Goal: Transaction & Acquisition: Purchase product/service

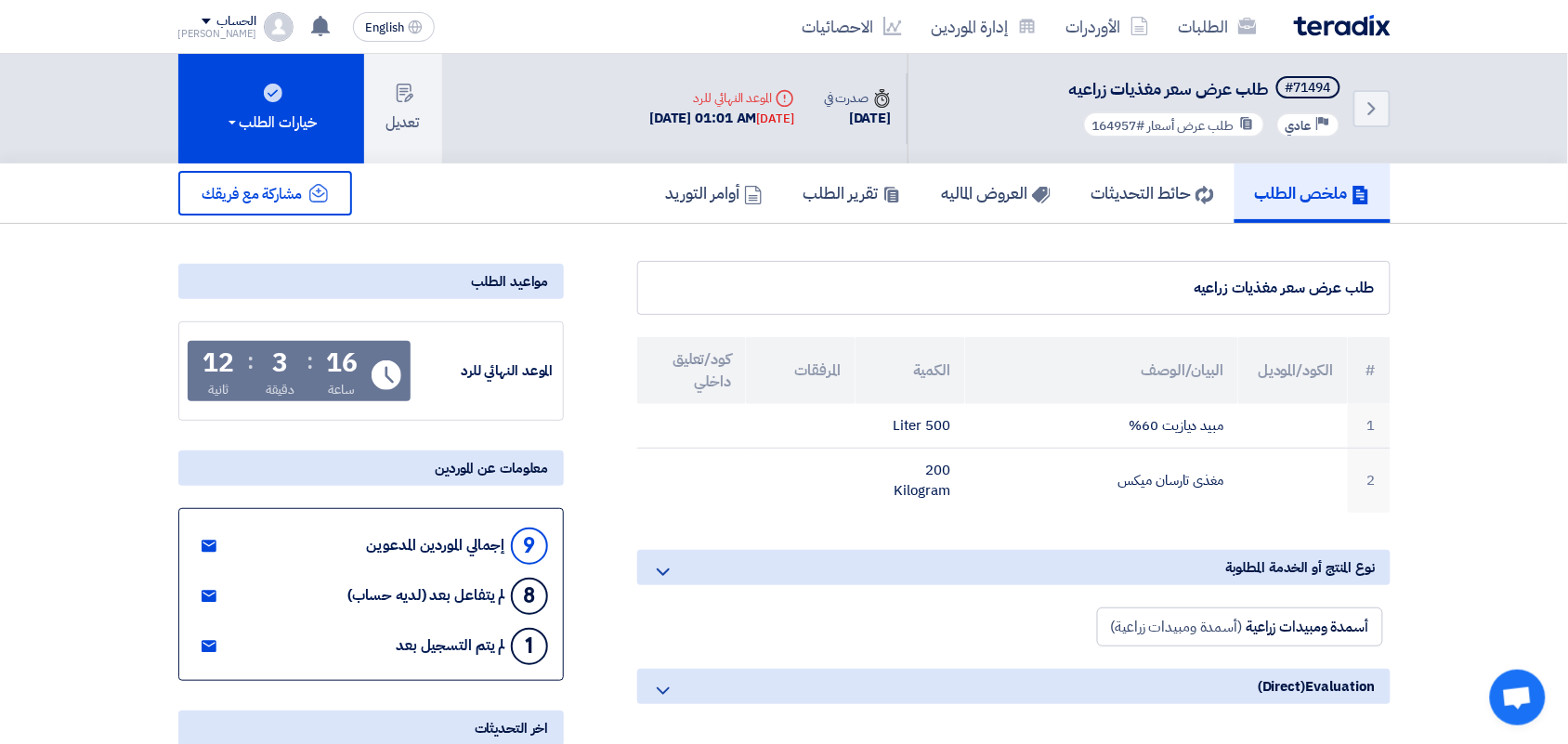
click at [1321, 15] on img at bounding box center [1342, 25] width 97 height 21
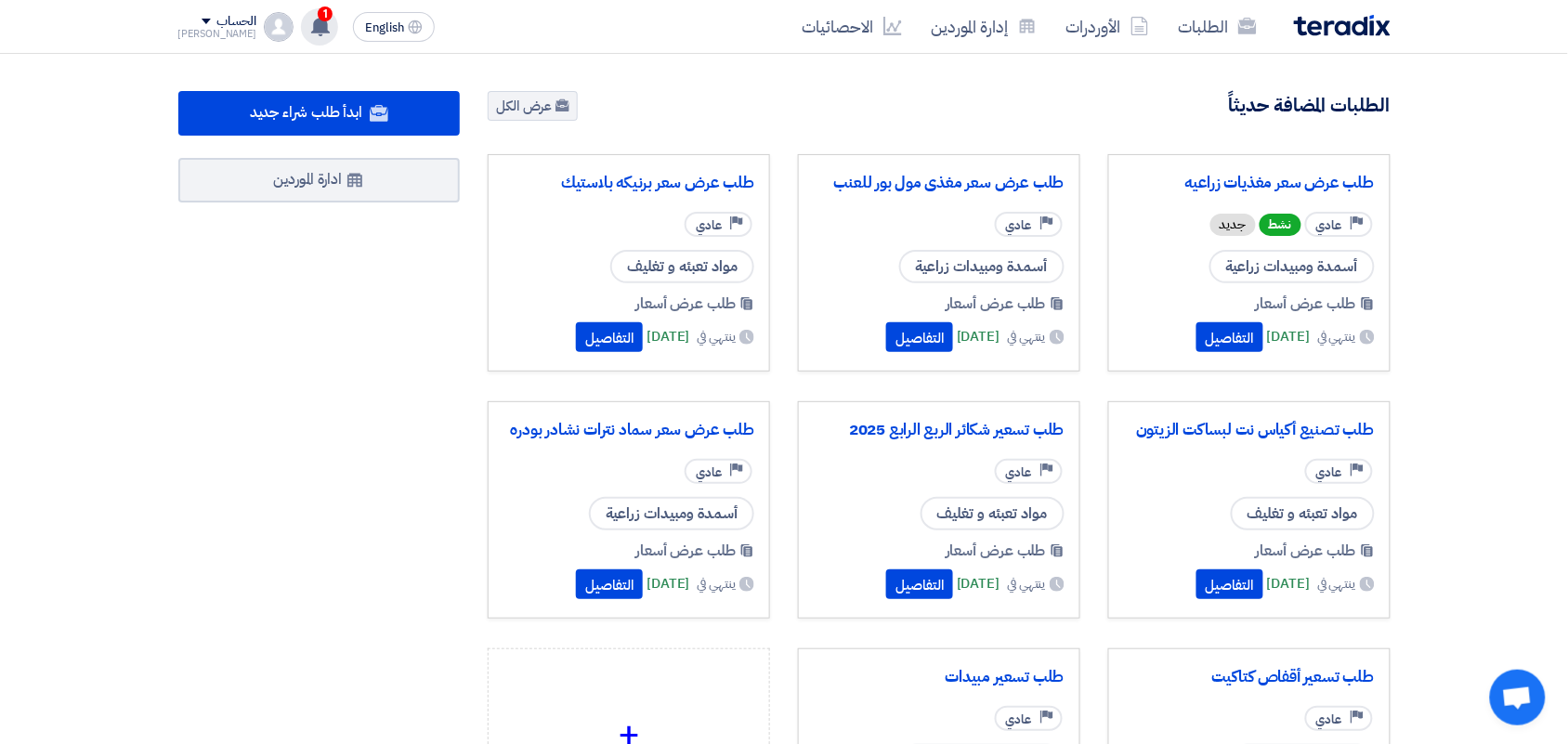
click at [311, 25] on icon at bounding box center [320, 25] width 20 height 20
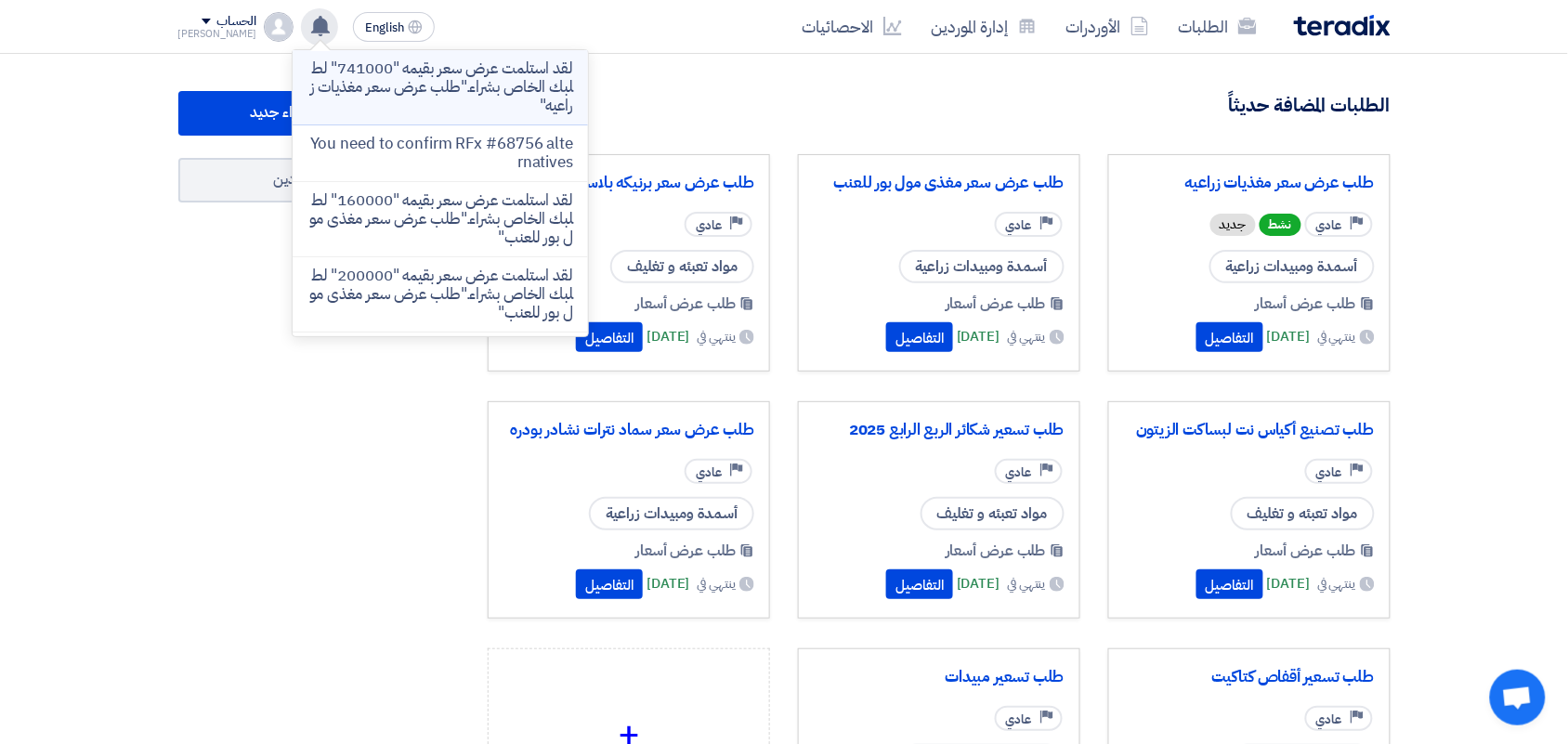
click at [406, 86] on p "لقد استلمت عرض سعر بقيمه "741000" لطلبك الخاص بشراء."طلب عرض سعر مغذيات زراعيه"" at bounding box center [440, 87] width 266 height 56
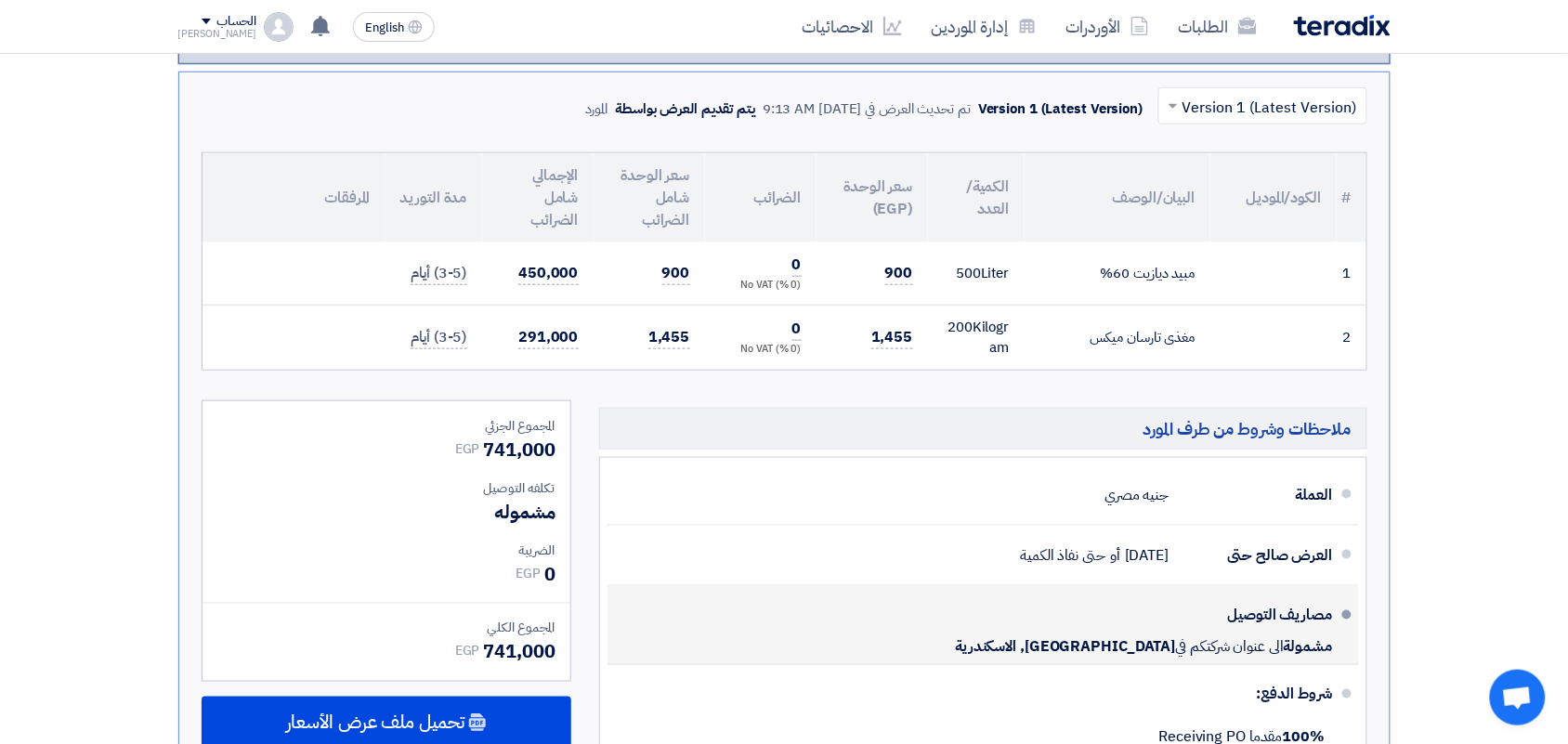
scroll to position [159, 0]
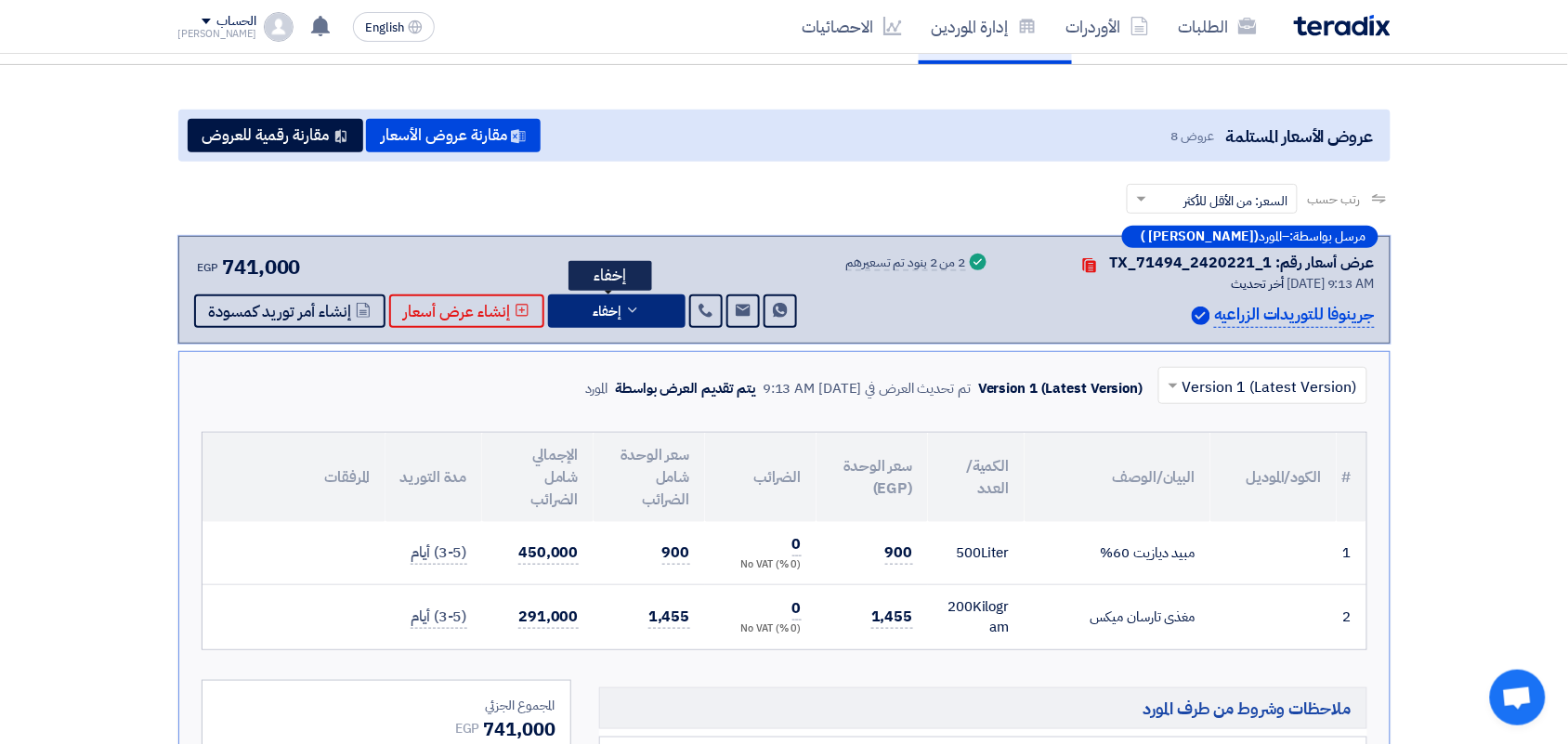
click at [652, 310] on button "إخفاء" at bounding box center [617, 311] width 137 height 34
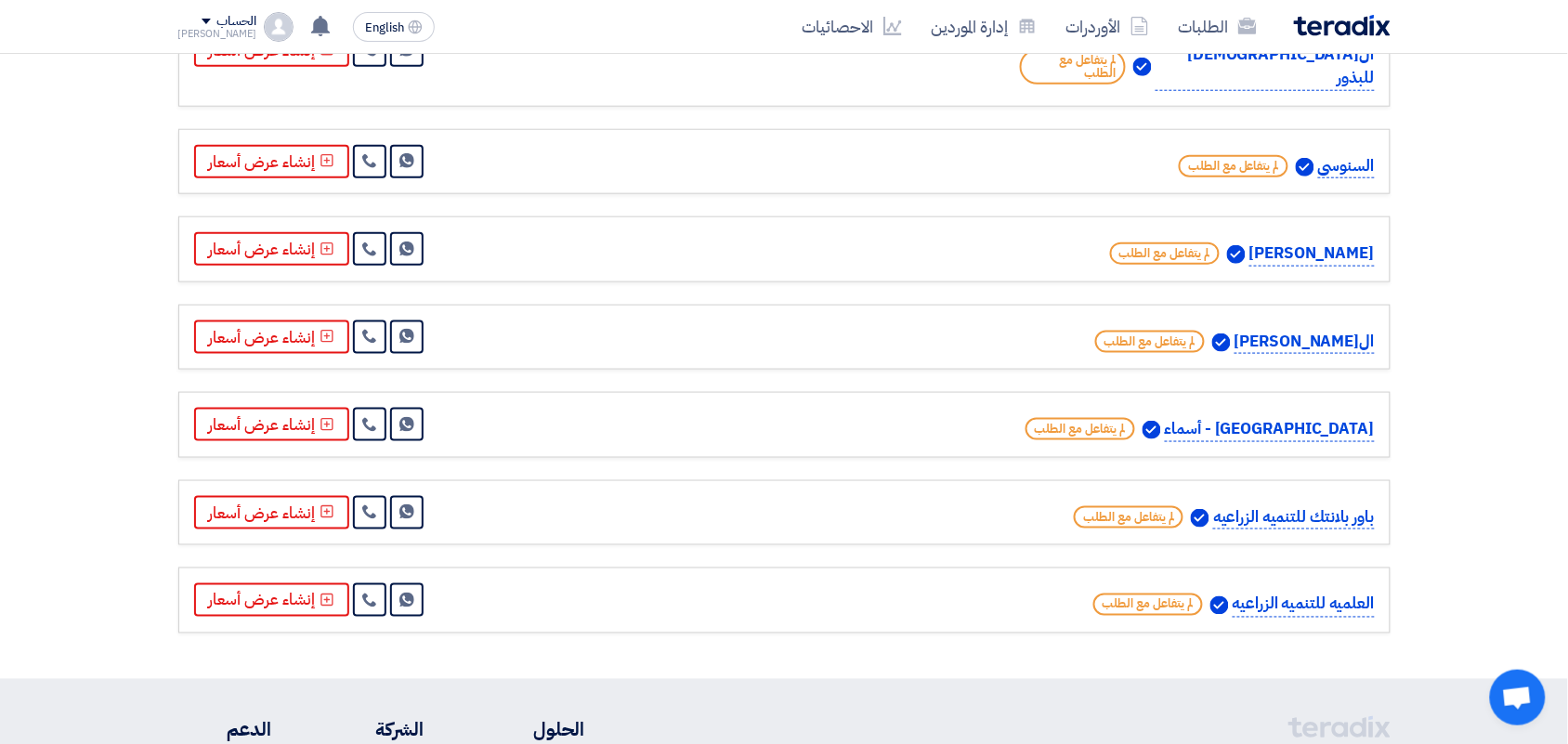
scroll to position [0, 0]
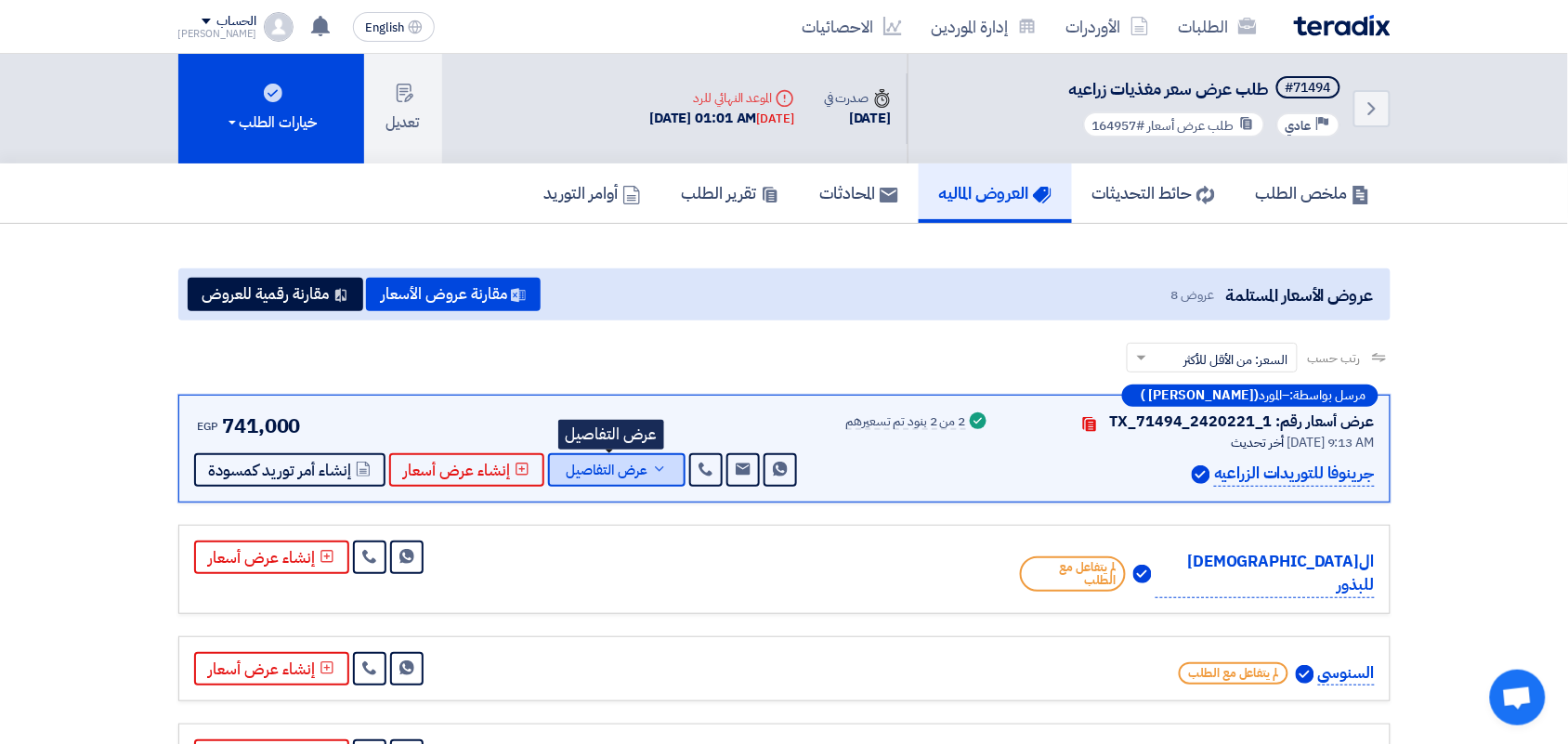
click at [610, 478] on button "عرض التفاصيل" at bounding box center [617, 469] width 137 height 34
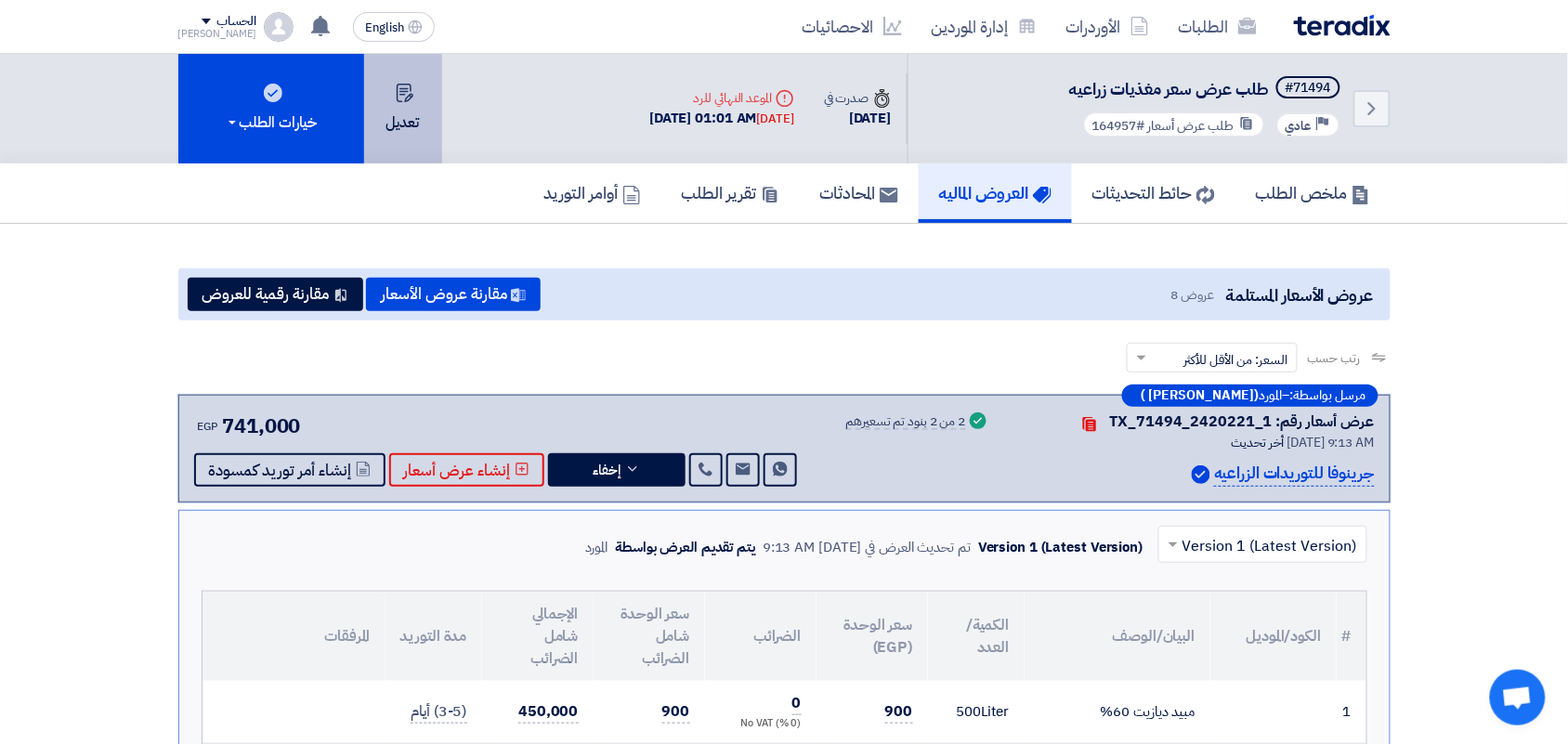
click at [393, 100] on button "تعديل" at bounding box center [403, 108] width 78 height 109
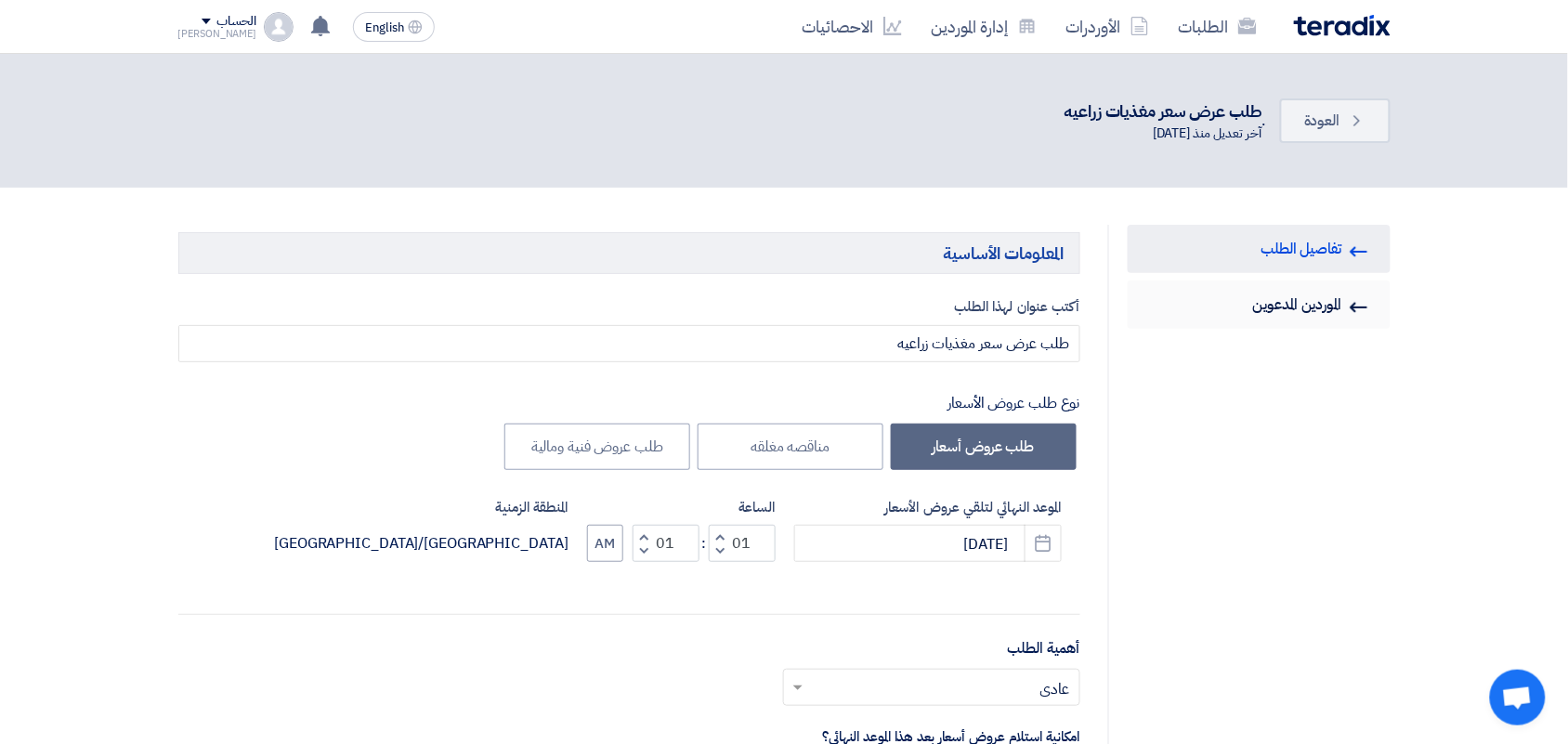
click at [1269, 302] on link "Invited Suppliers الموردين المدعوين" at bounding box center [1259, 305] width 263 height 48
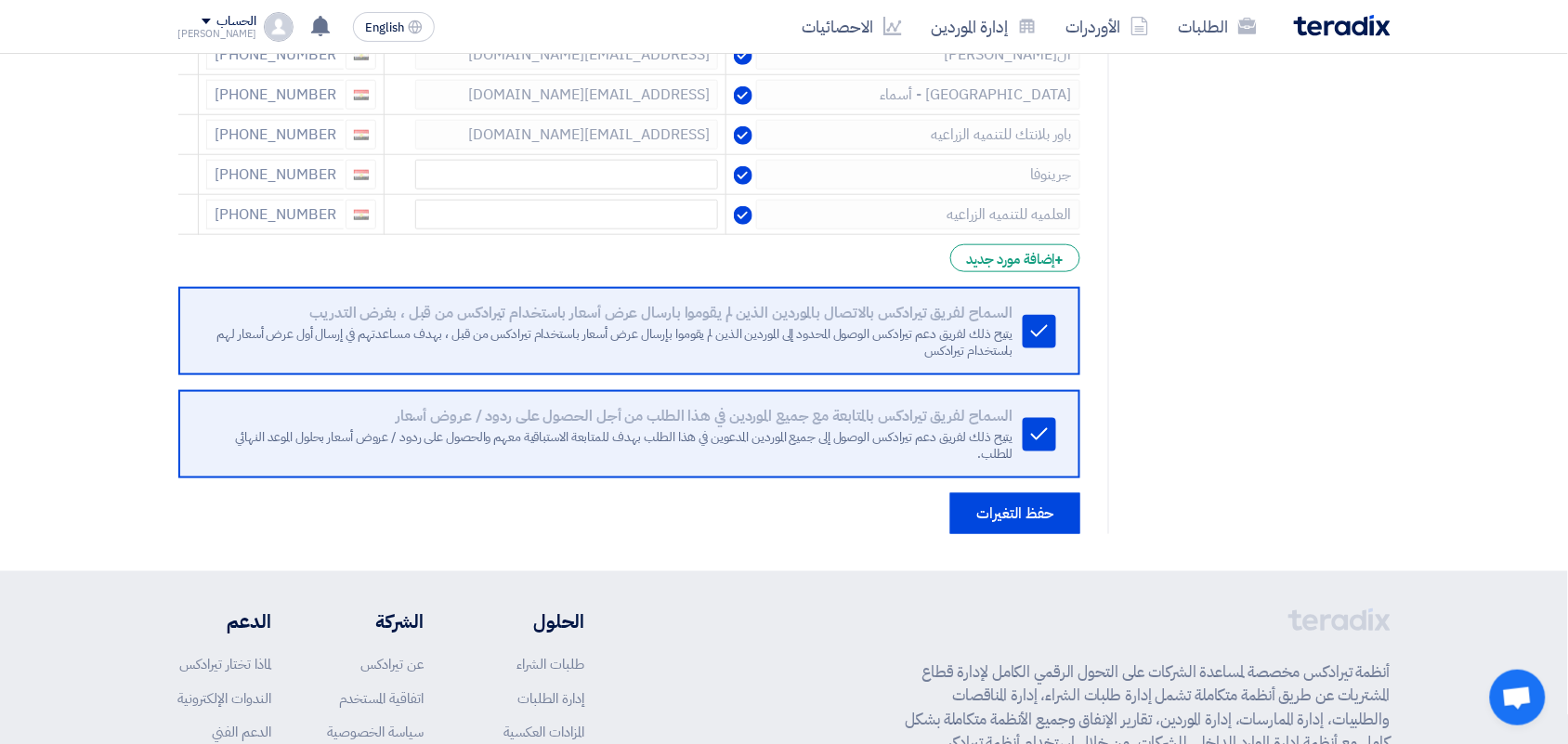
scroll to position [464, 0]
click at [985, 274] on div "+ إضافة مورد جديد" at bounding box center [1014, 259] width 129 height 28
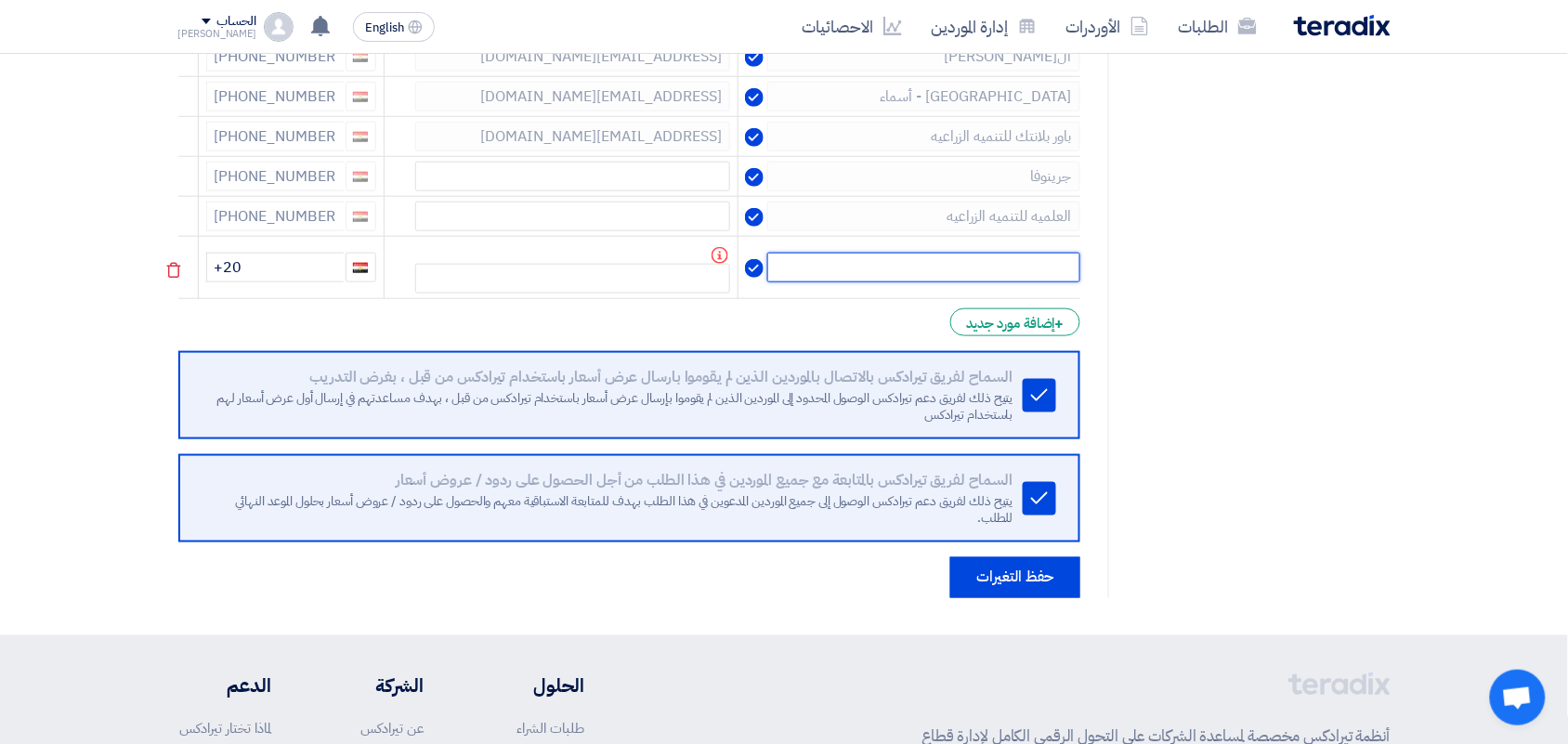
click at [984, 266] on input "text" at bounding box center [923, 267] width 313 height 30
click at [968, 280] on input "مصر للتنميه الزراعيه م/ وائل" at bounding box center [923, 267] width 313 height 30
click at [962, 274] on input "مصر للتنميه الزراعيه م/ وائل" at bounding box center [923, 267] width 313 height 30
type input "مصر للتنميه الزراعيه - م/ وائل"
click at [323, 290] on td "+20" at bounding box center [290, 268] width 186 height 62
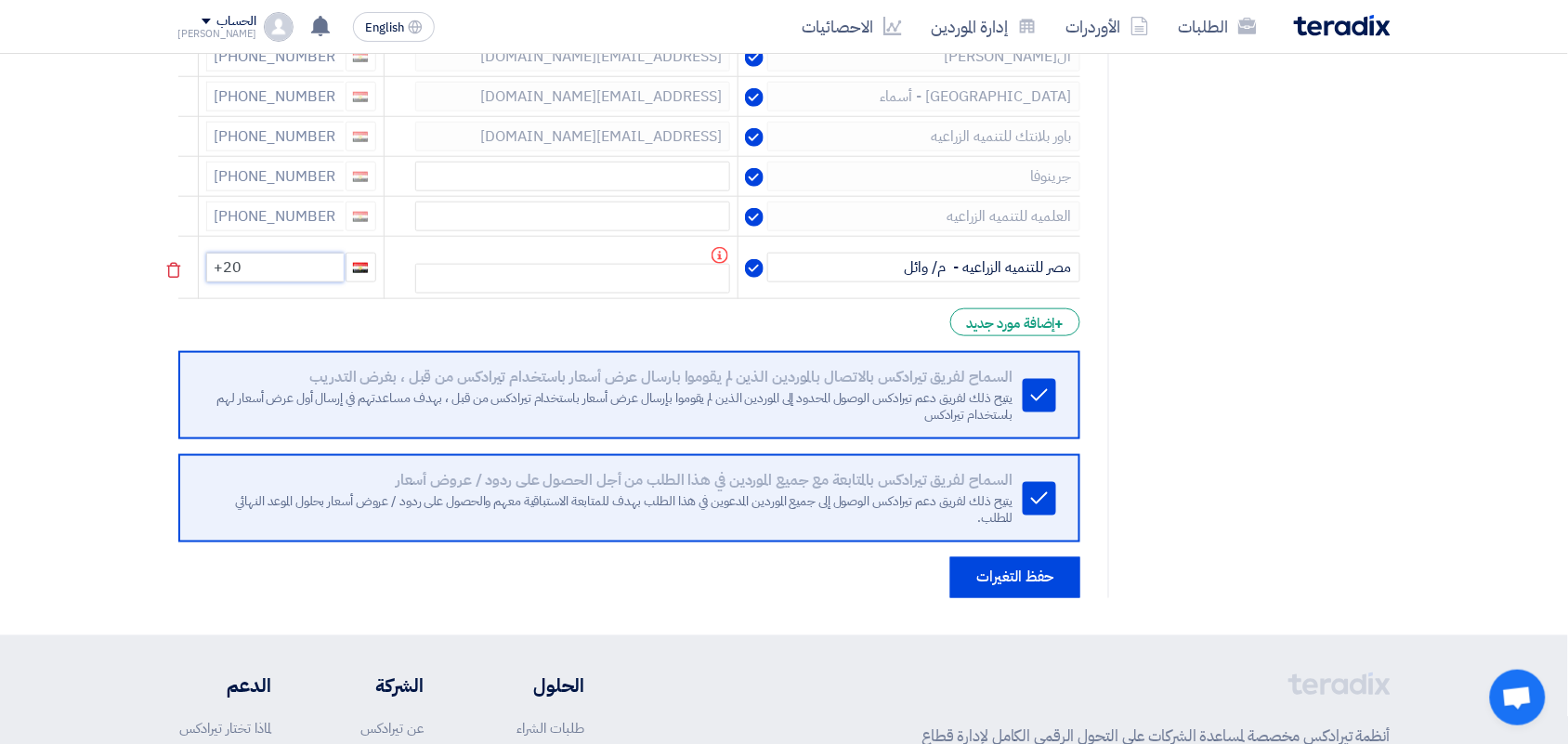
click at [317, 274] on input "+20" at bounding box center [275, 267] width 137 height 30
drag, startPoint x: 20, startPoint y: 280, endPoint x: 0, endPoint y: 288, distance: 21.5
click at [0, 288] on section "RFQ Information تفاصيل الطلب Invited Suppliers الموردين المدعوين إختيار الموردي…" at bounding box center [784, 179] width 1568 height 912
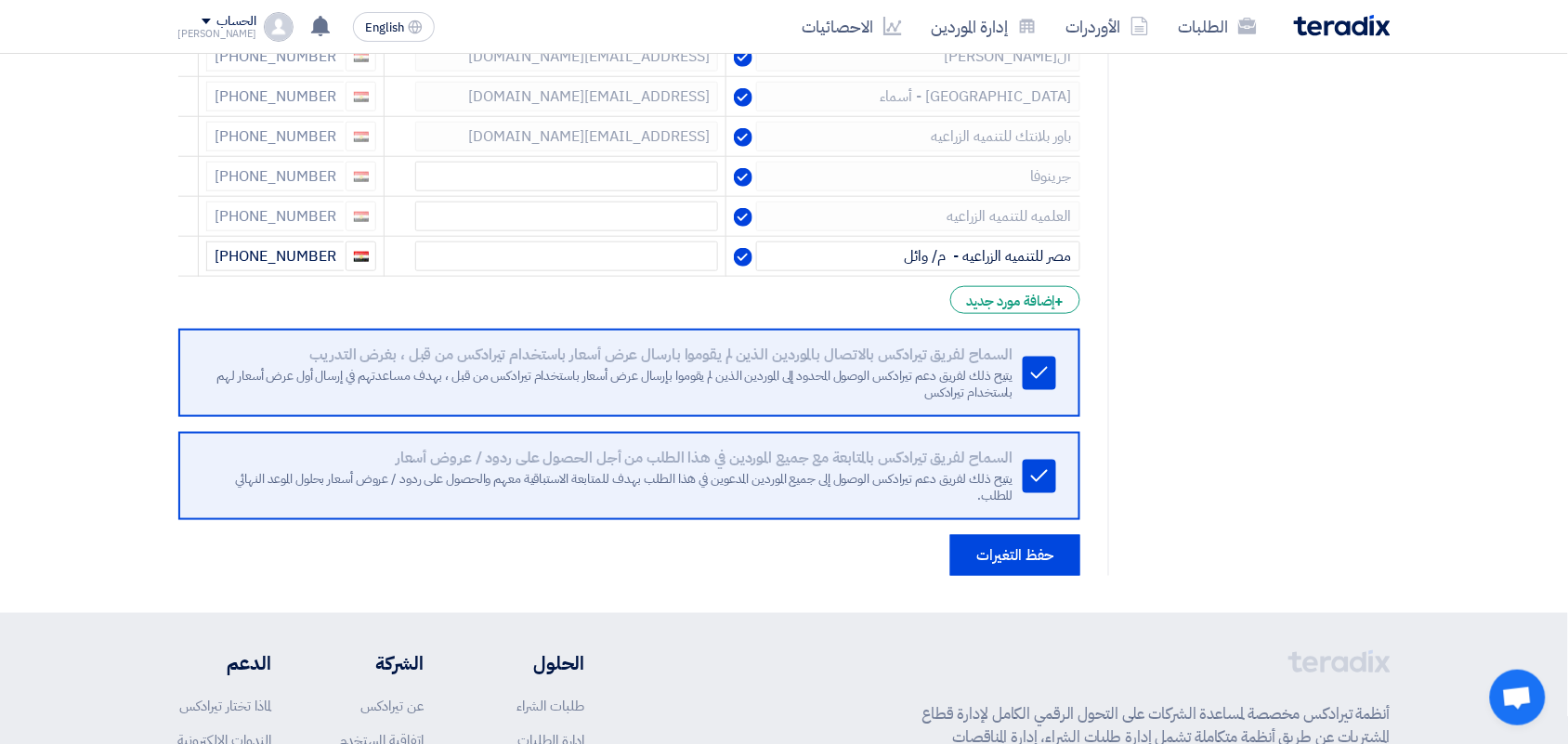
click at [985, 579] on section "RFQ Information تفاصيل الطلب Invited Suppliers الموردين المدعوين إختيار الموردي…" at bounding box center [784, 168] width 1568 height 890
click at [1008, 552] on button "حفظ التغيرات" at bounding box center [1015, 555] width 130 height 41
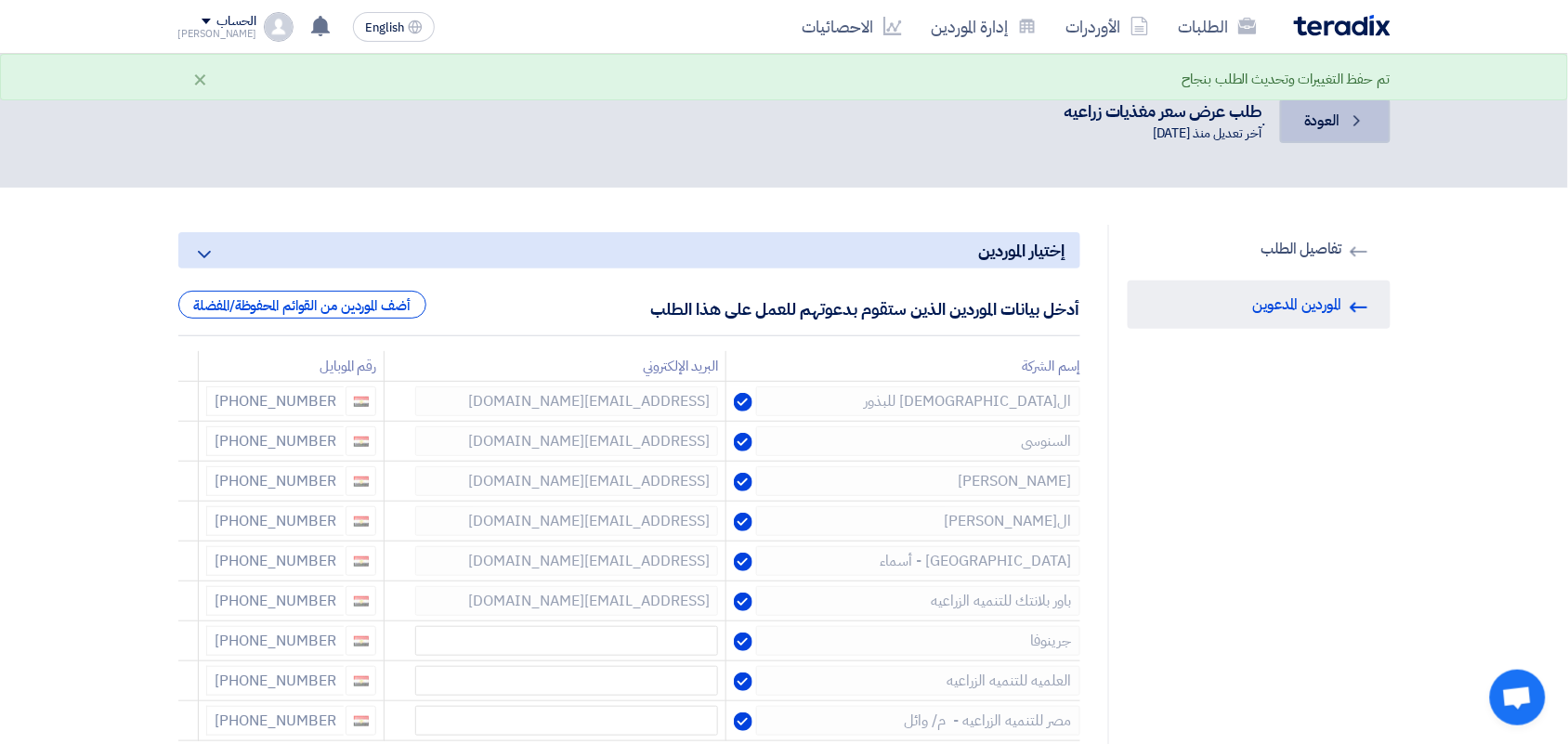
click at [1339, 123] on span "العودة" at bounding box center [1322, 120] width 35 height 22
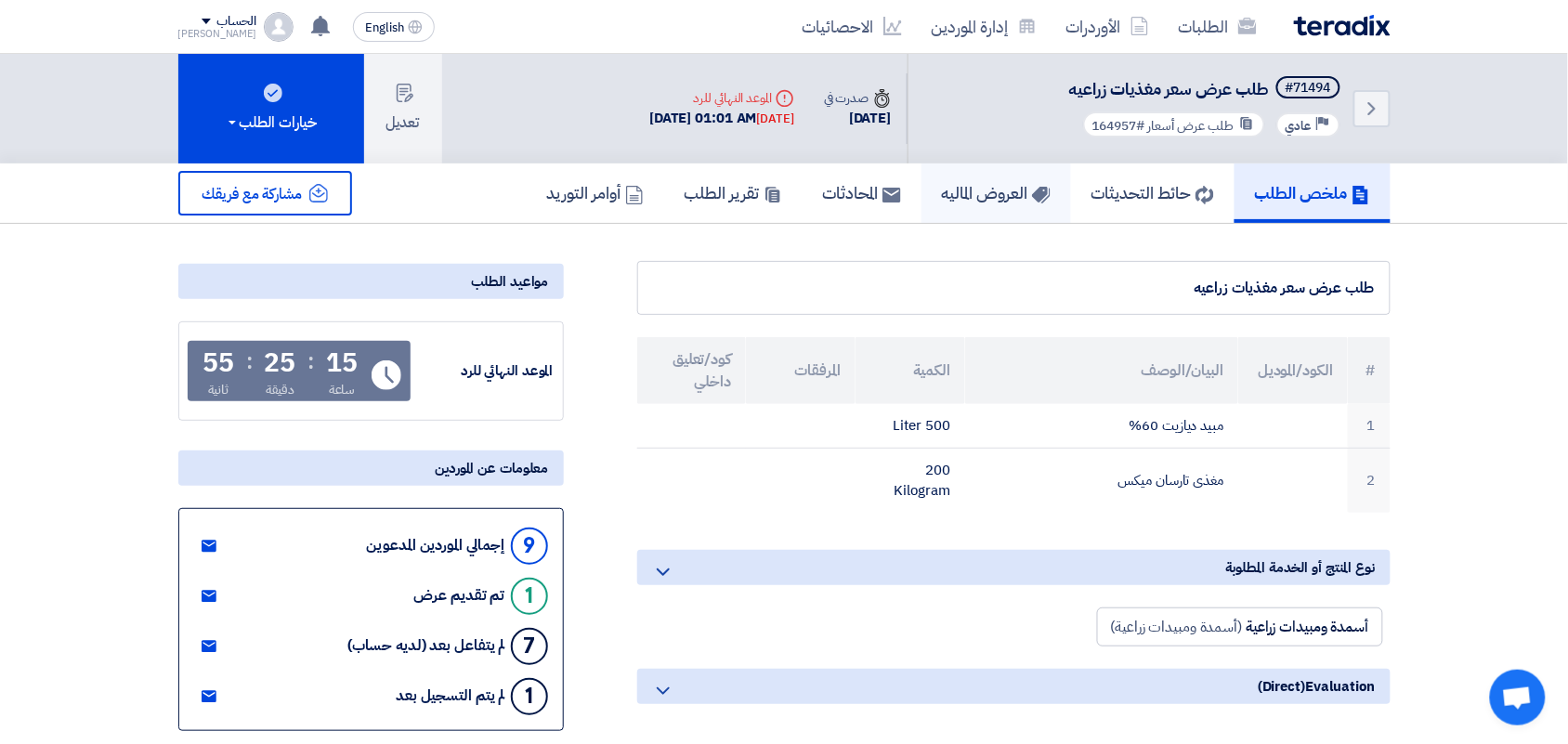
click at [953, 193] on h5 "العروض الماليه" at bounding box center [996, 193] width 108 height 21
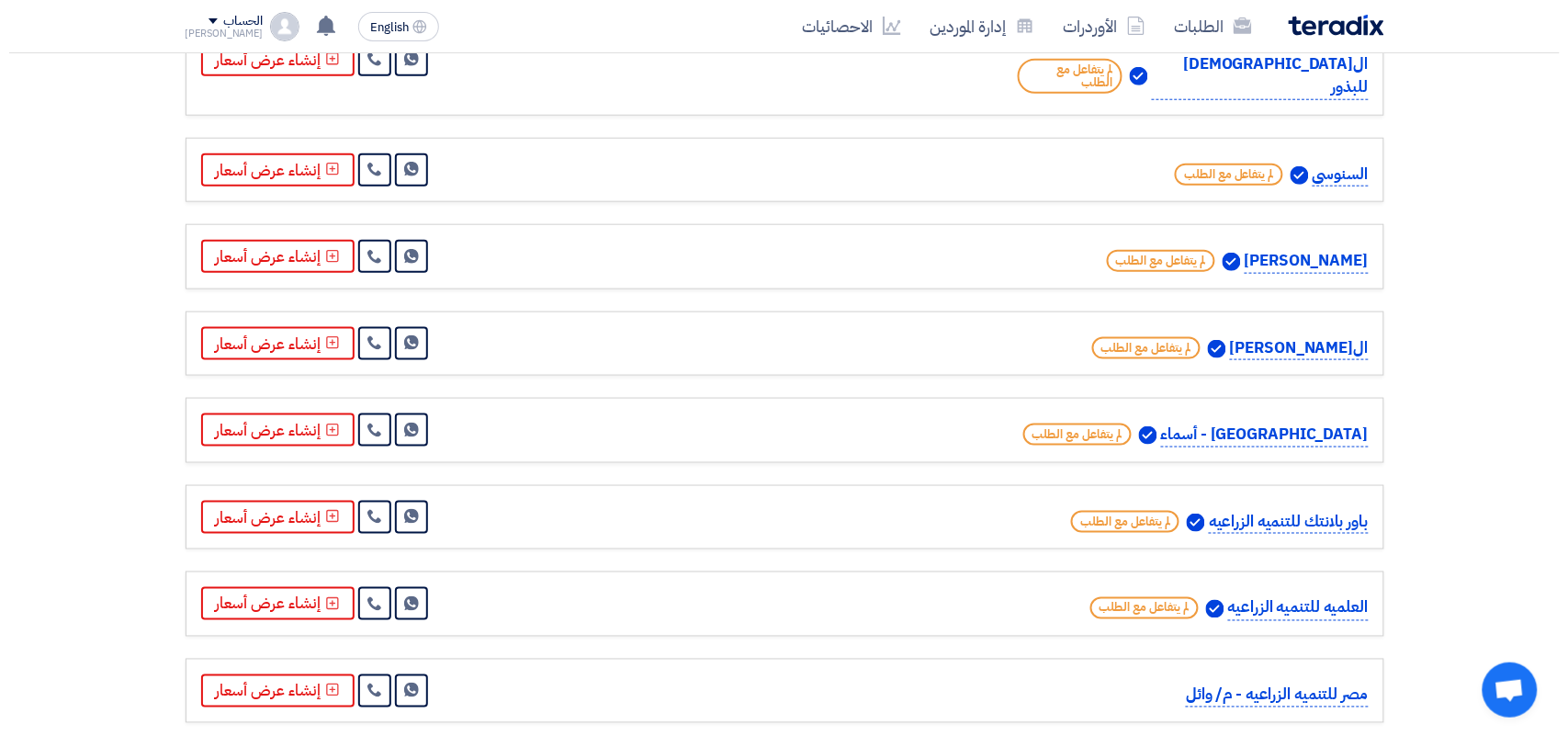
scroll to position [689, 0]
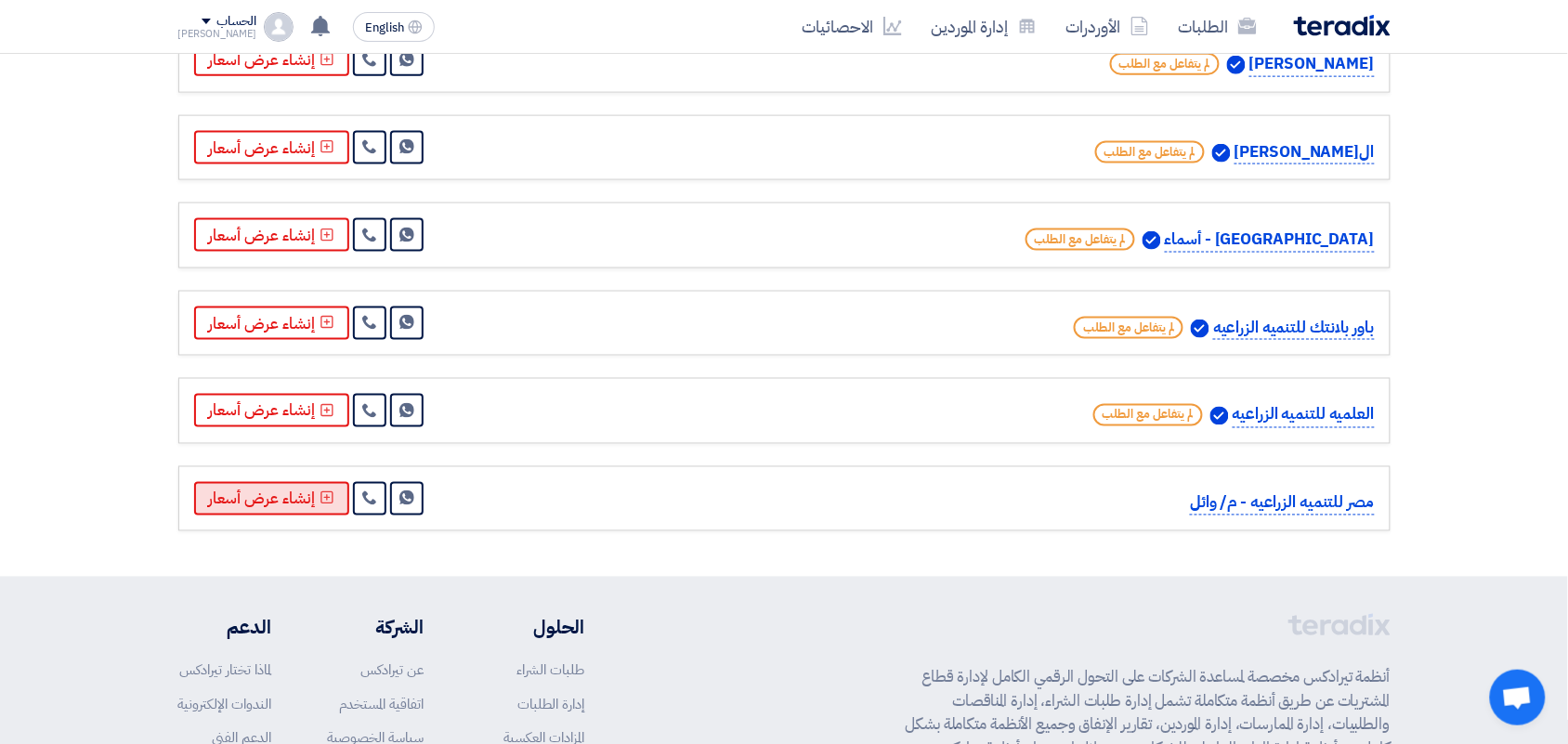
click at [290, 482] on button "إنشاء عرض أسعار" at bounding box center [272, 498] width 155 height 34
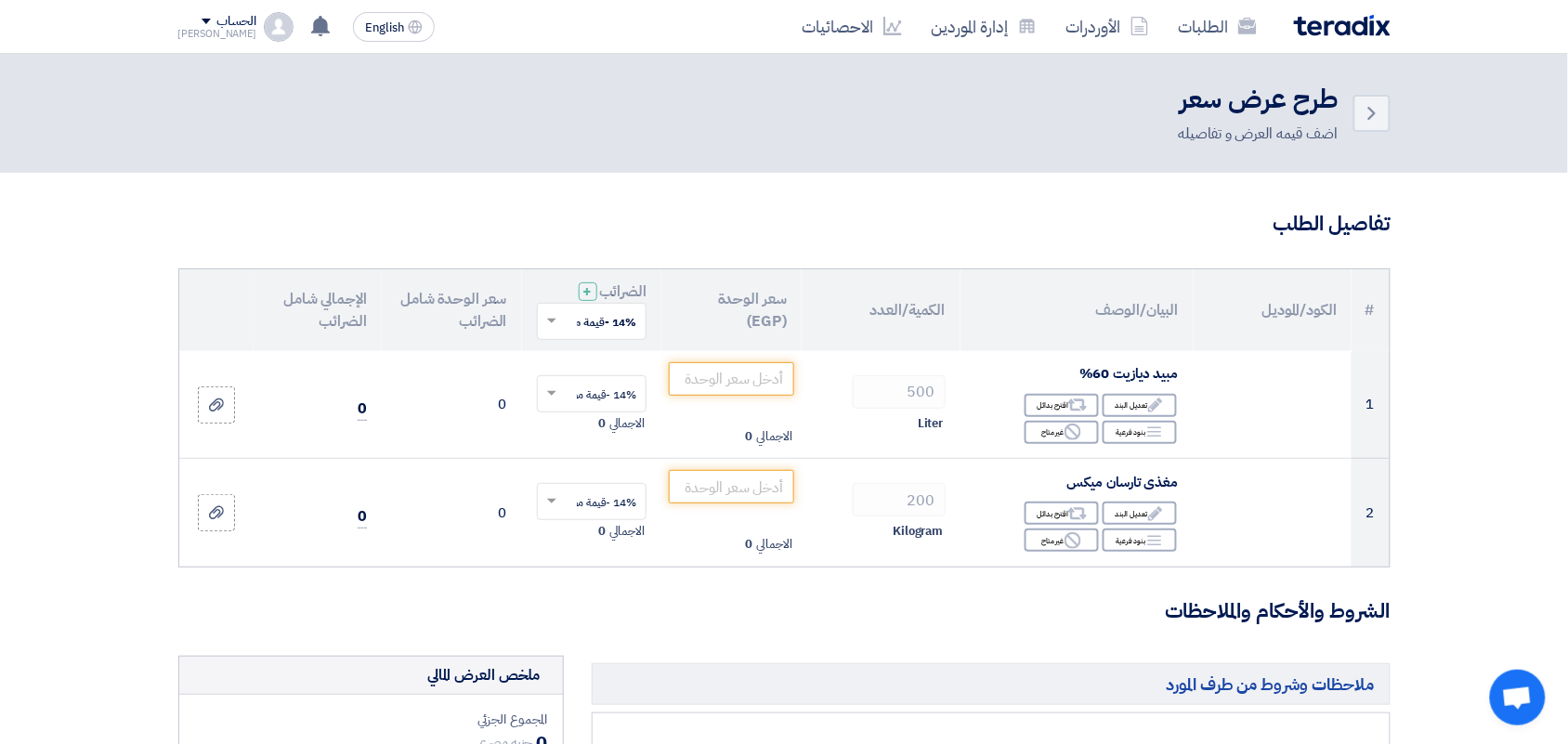
drag, startPoint x: 558, startPoint y: 320, endPoint x: 556, endPoint y: 337, distance: 17.1
click at [556, 320] on span at bounding box center [550, 320] width 23 height 16
click at [579, 395] on div "0% -معفى" at bounding box center [592, 389] width 108 height 33
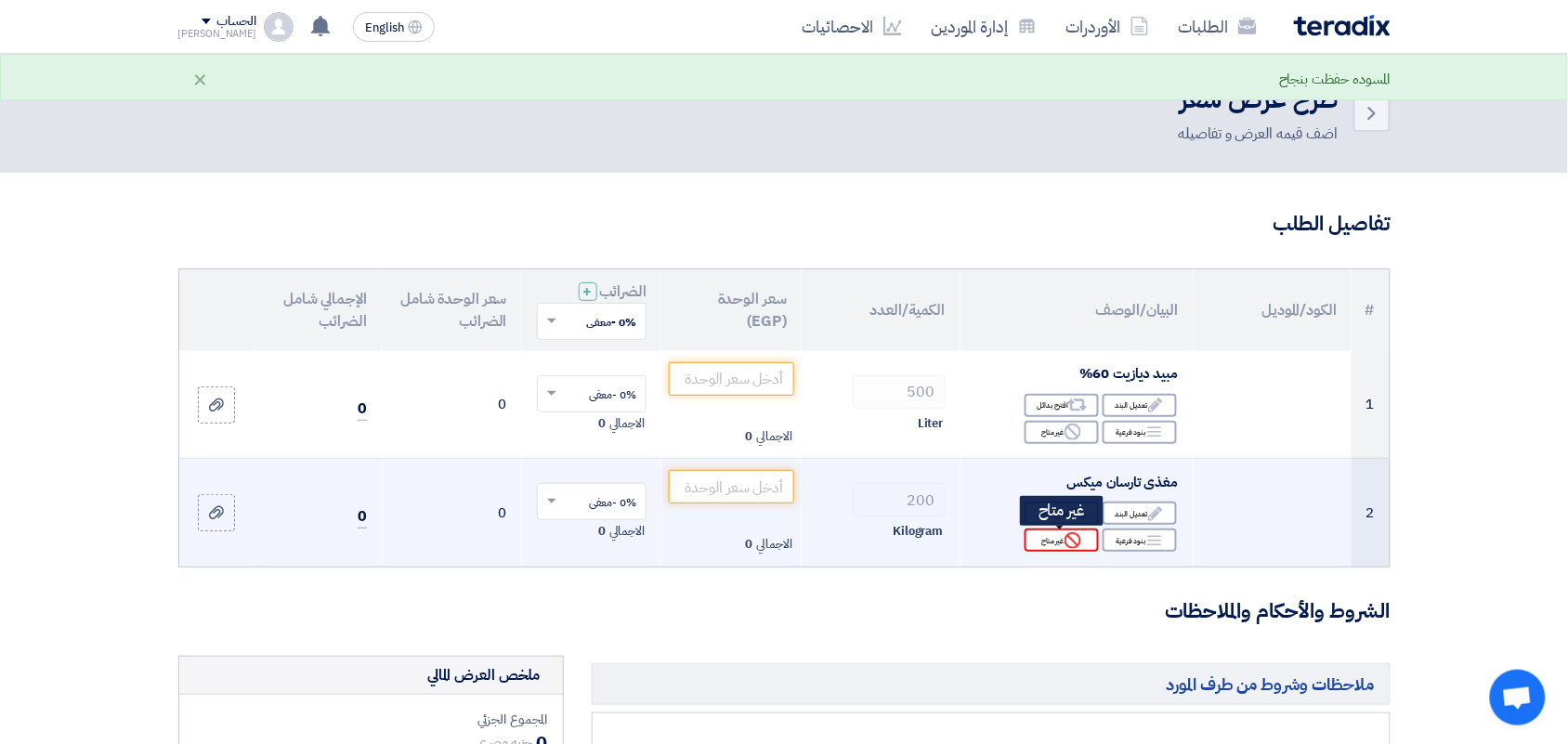
click at [1079, 545] on icon "Reject" at bounding box center [1072, 540] width 16 height 16
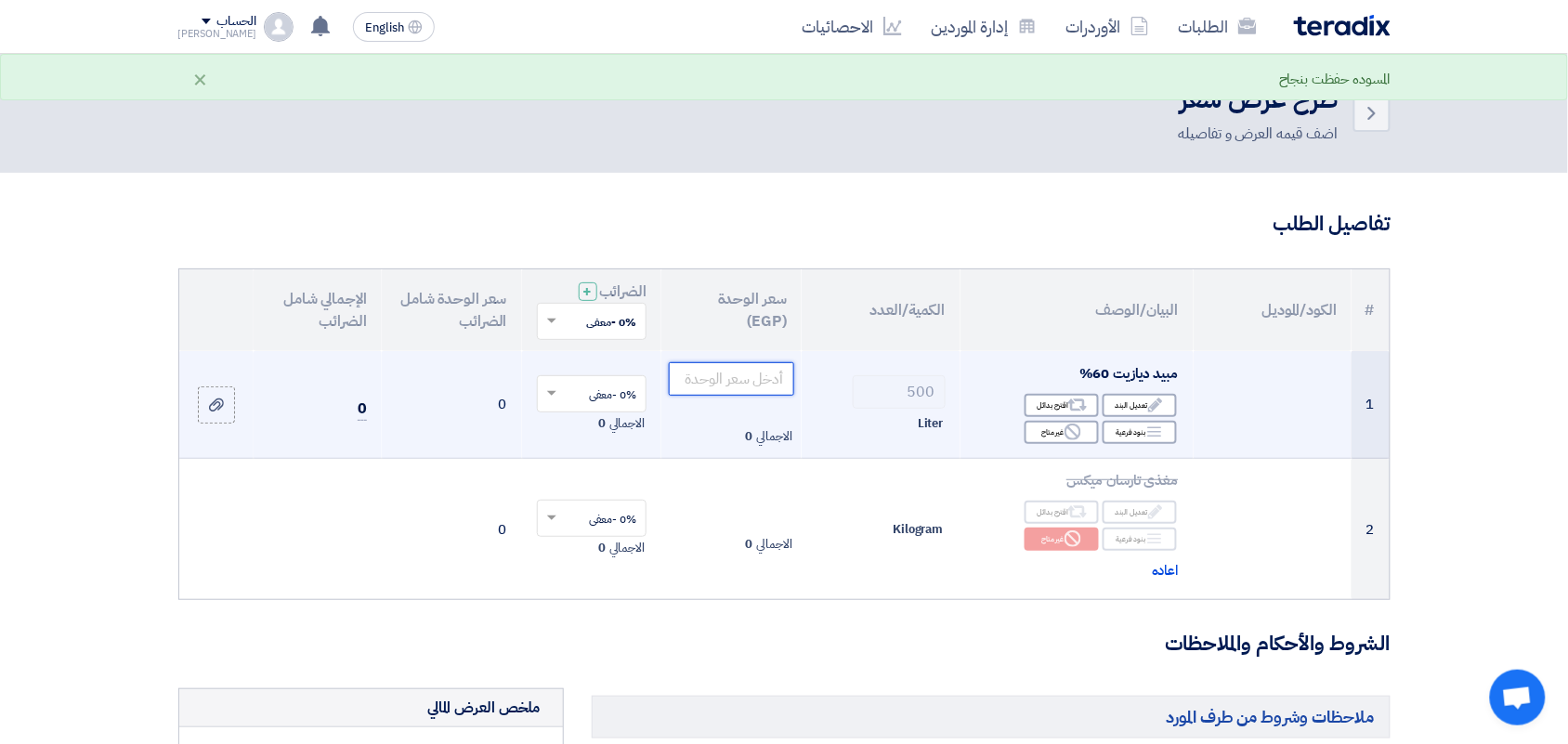
click at [736, 376] on input "number" at bounding box center [732, 378] width 126 height 34
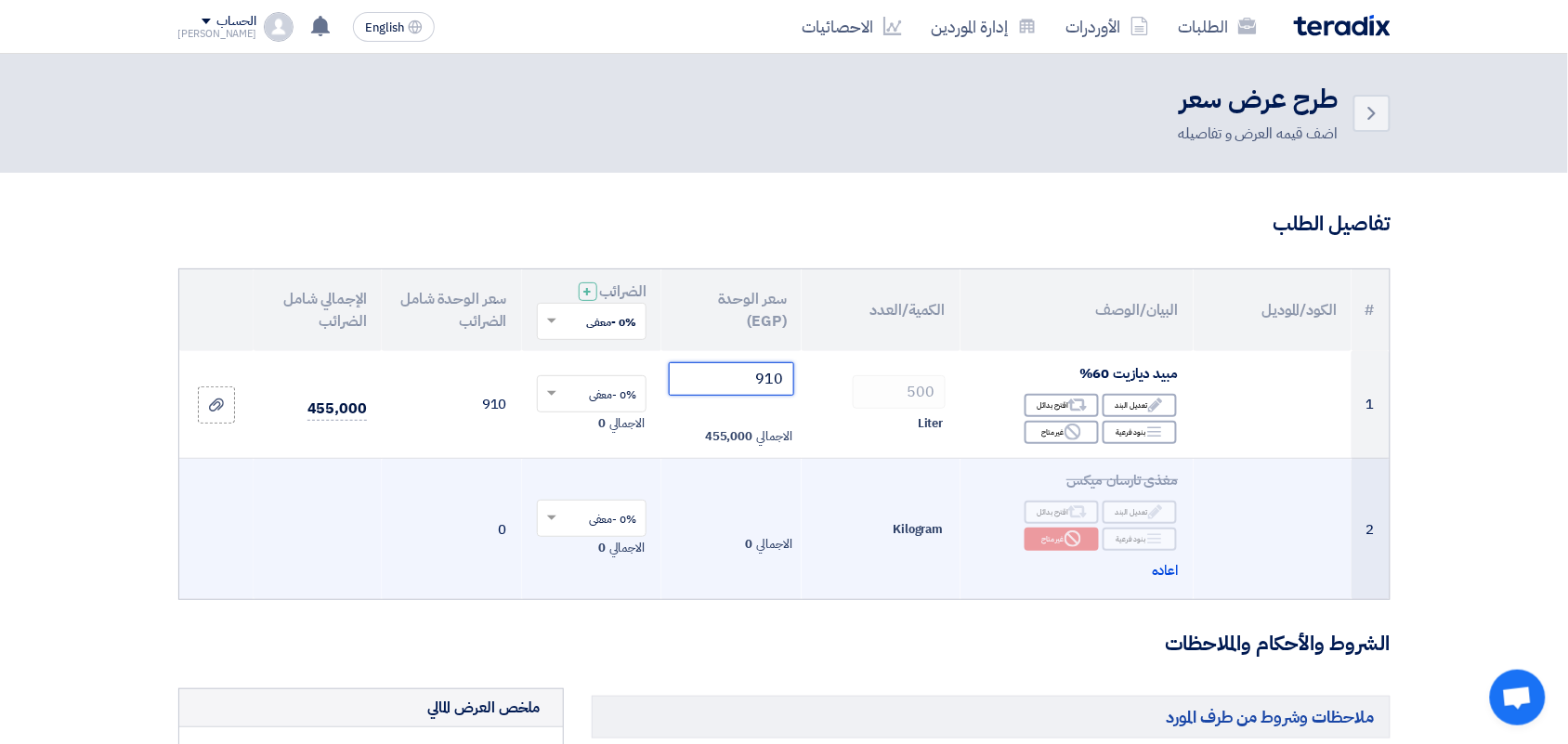
type input "910"
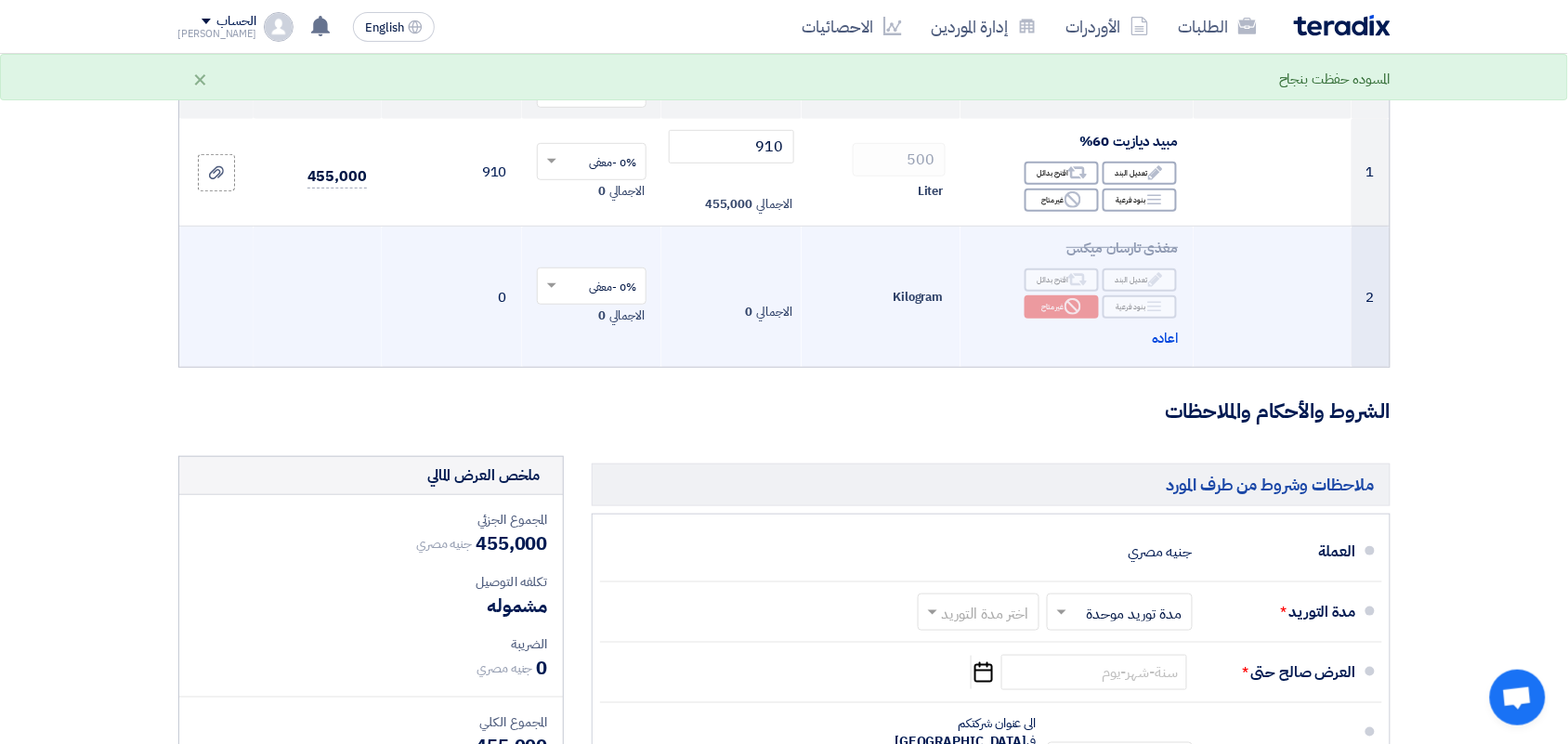
scroll to position [464, 0]
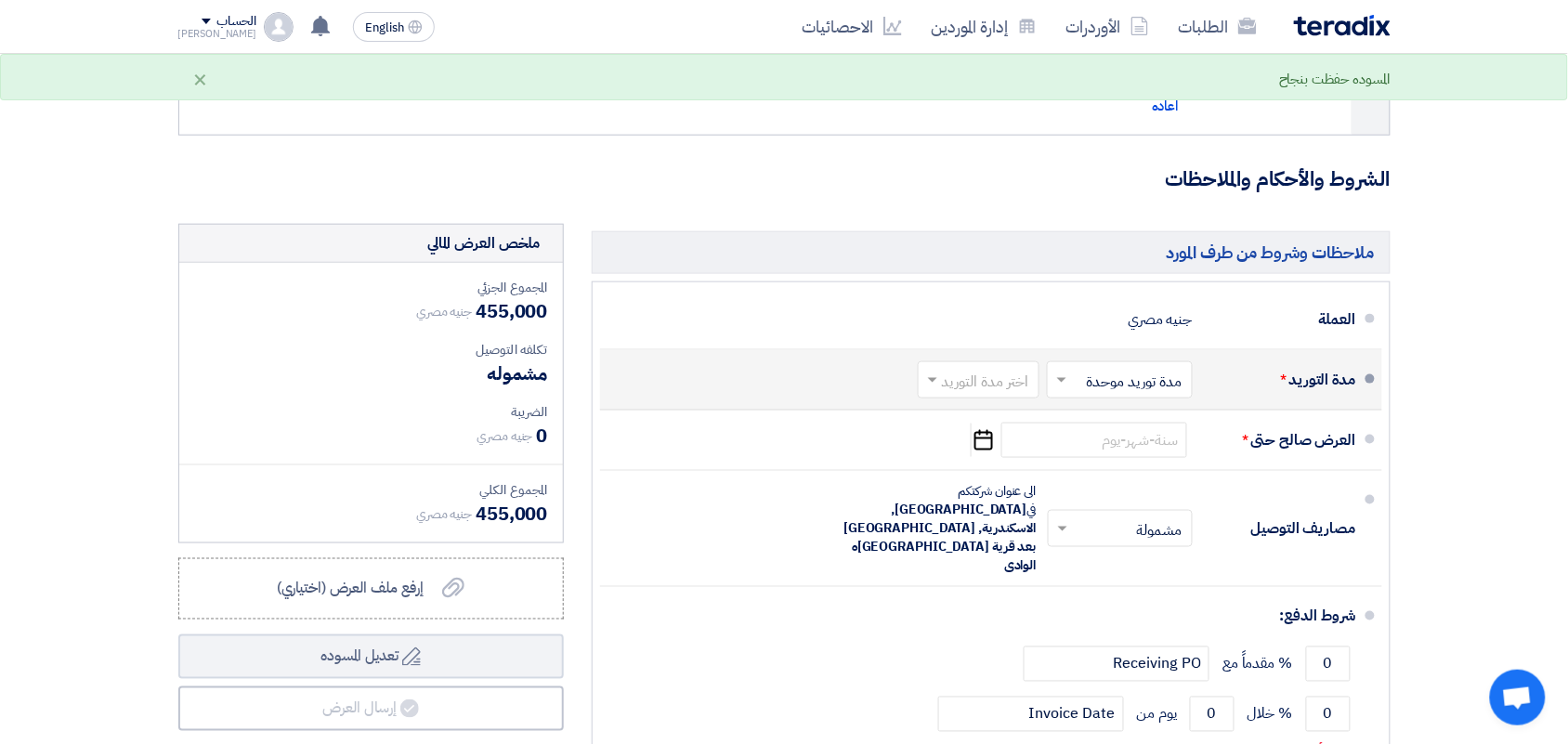
click at [1031, 382] on div at bounding box center [979, 379] width 120 height 27
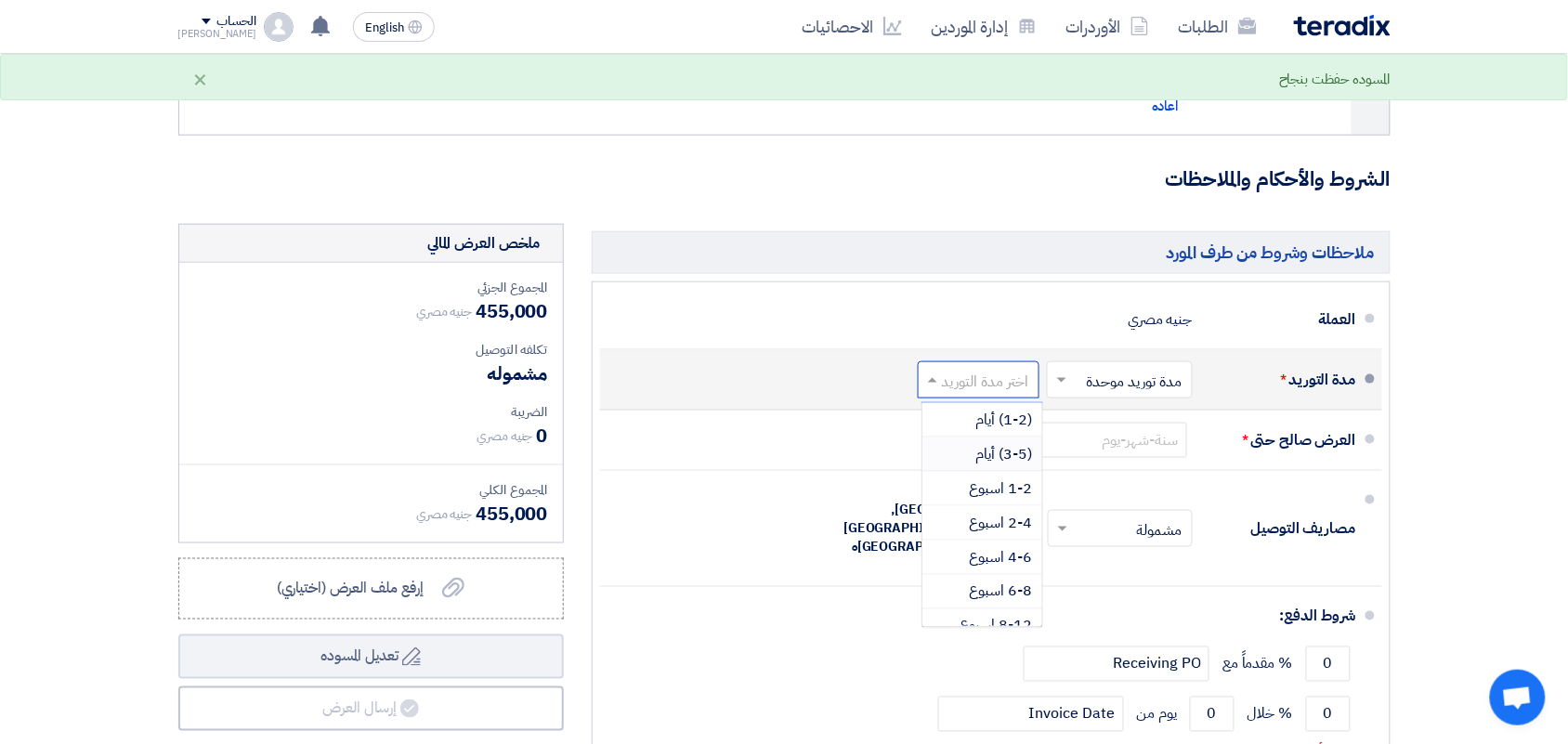
click at [1001, 449] on span "(3-5) أيام" at bounding box center [1005, 454] width 57 height 22
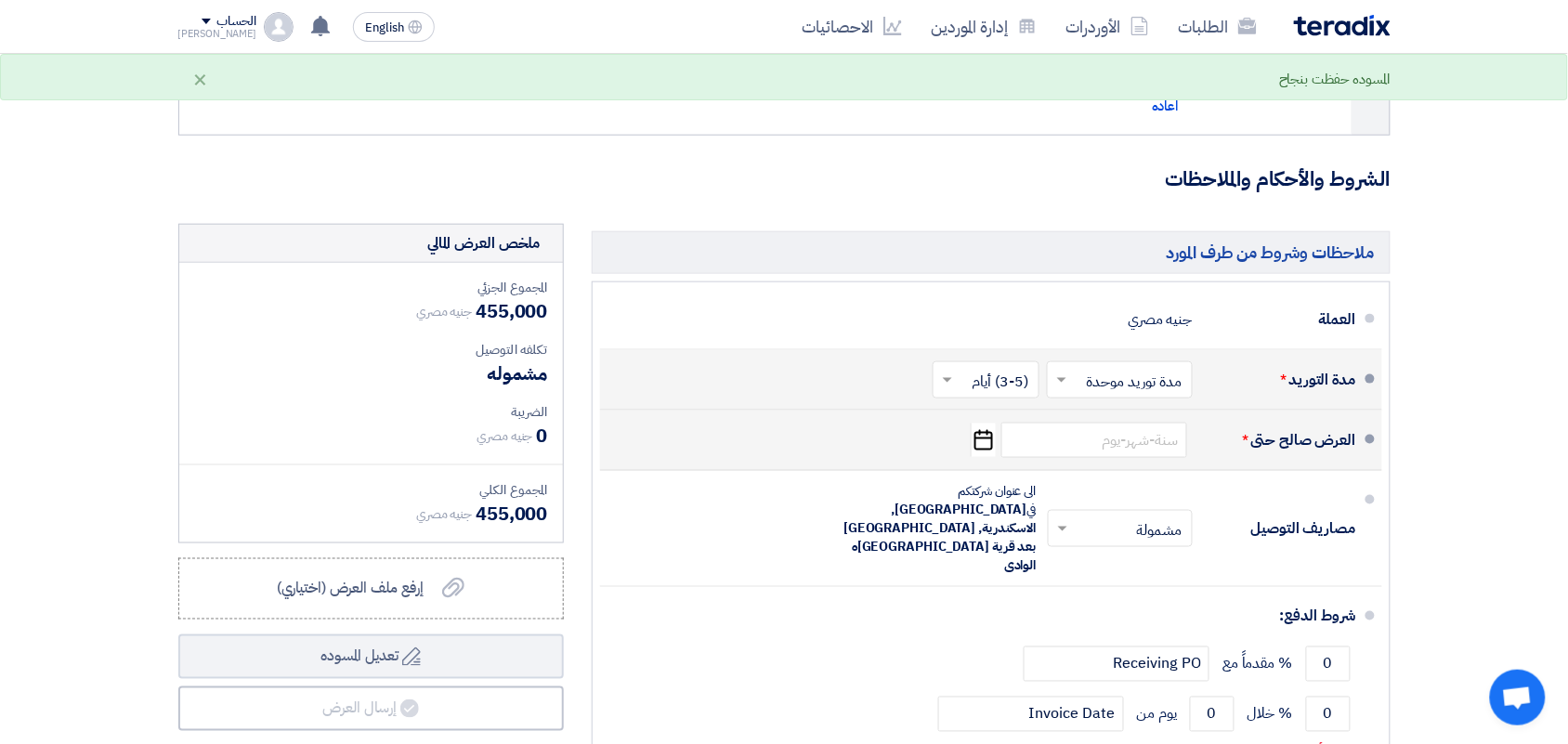
click at [985, 443] on icon "Pick a date" at bounding box center [983, 440] width 25 height 34
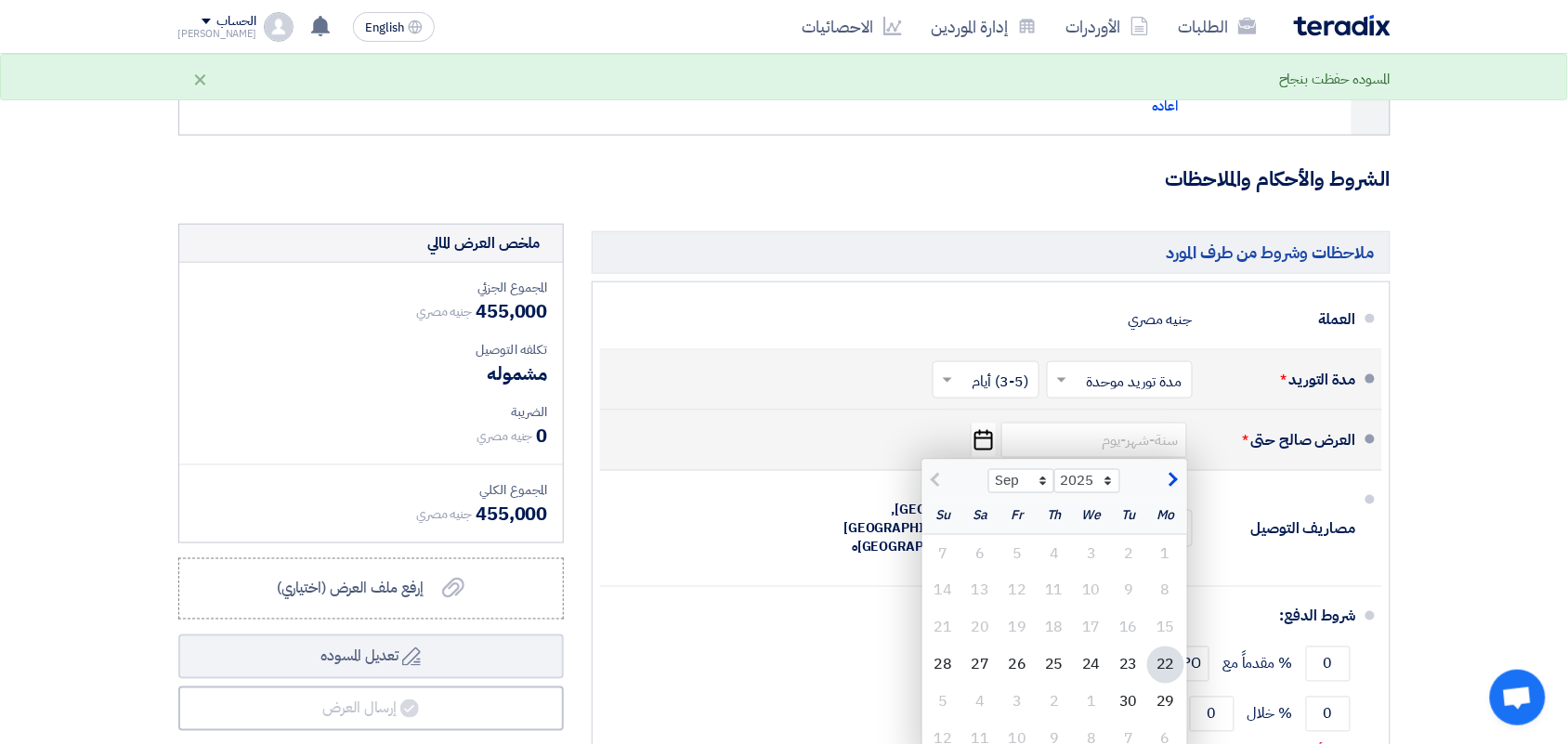
click at [1160, 664] on div "22" at bounding box center [1165, 665] width 37 height 37
type input "[DATE]"
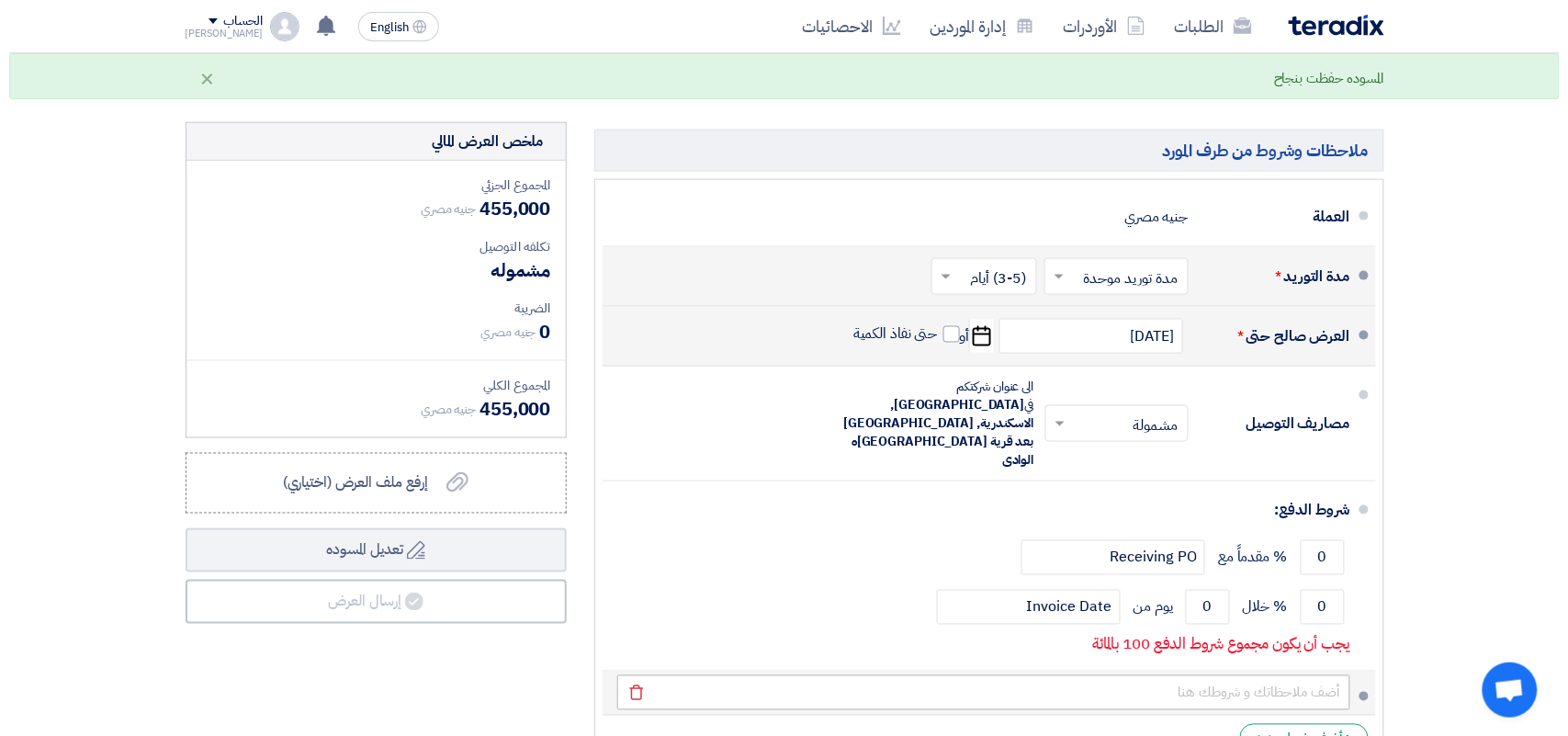
scroll to position [689, 0]
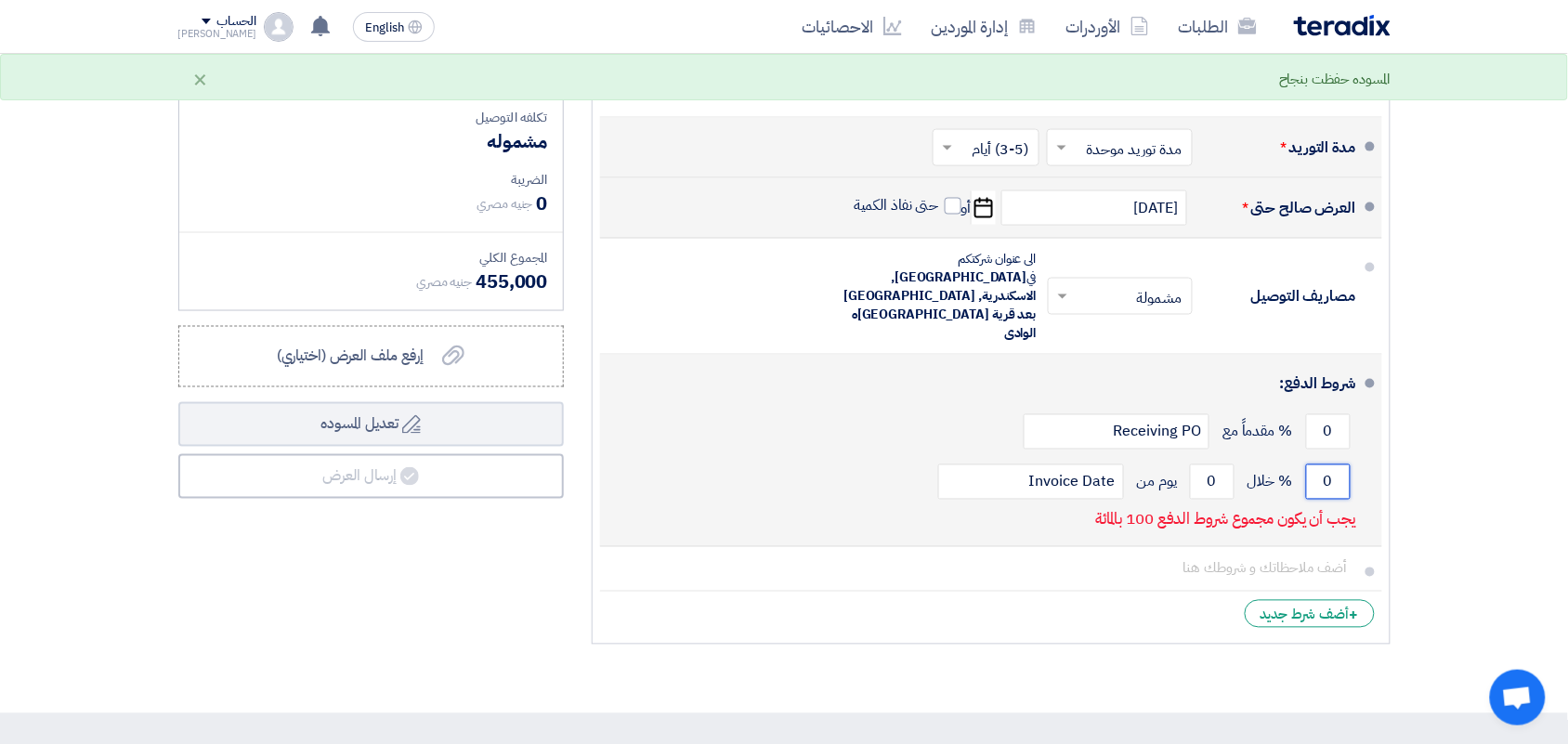
click at [1326, 464] on input "0" at bounding box center [1329, 482] width 45 height 35
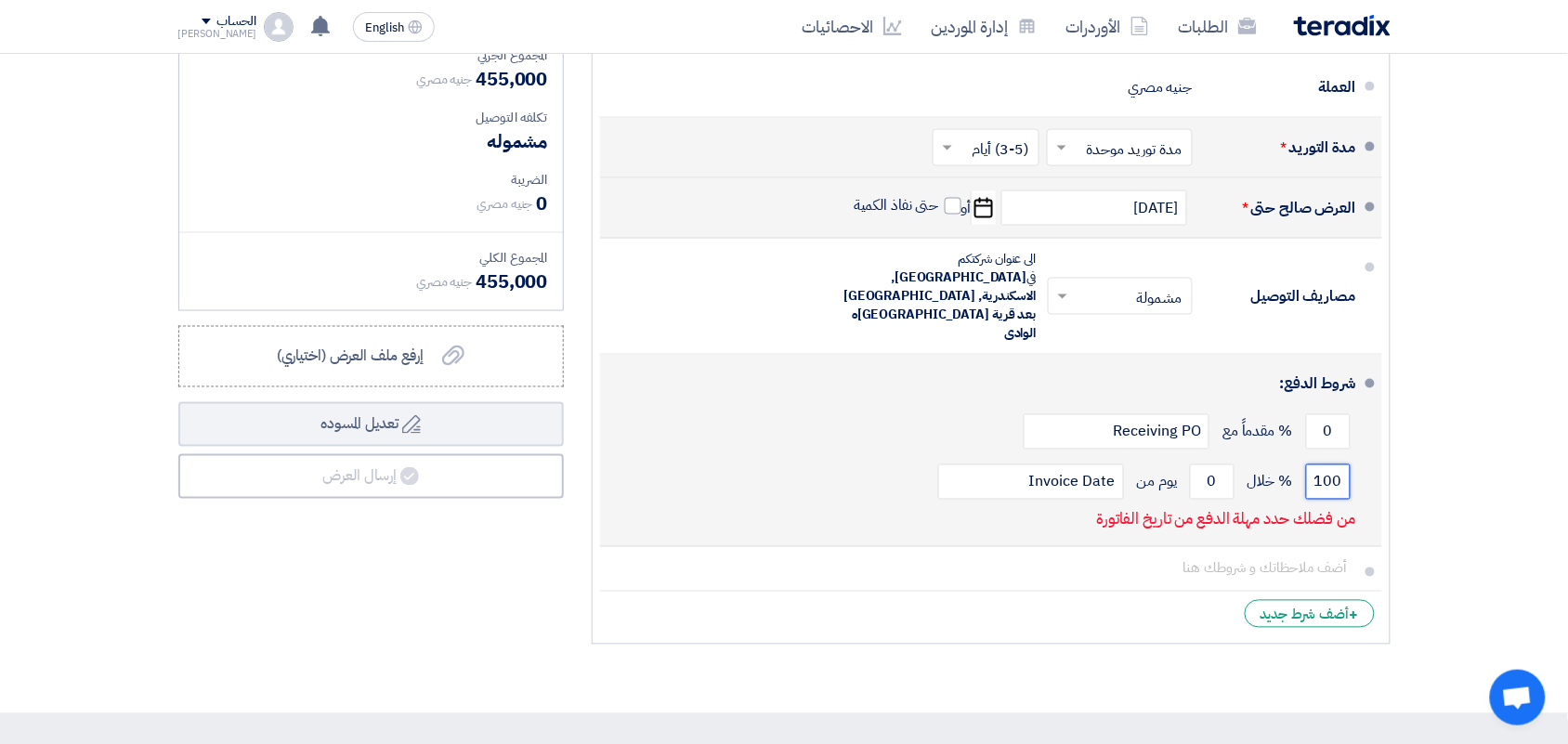
type input "100"
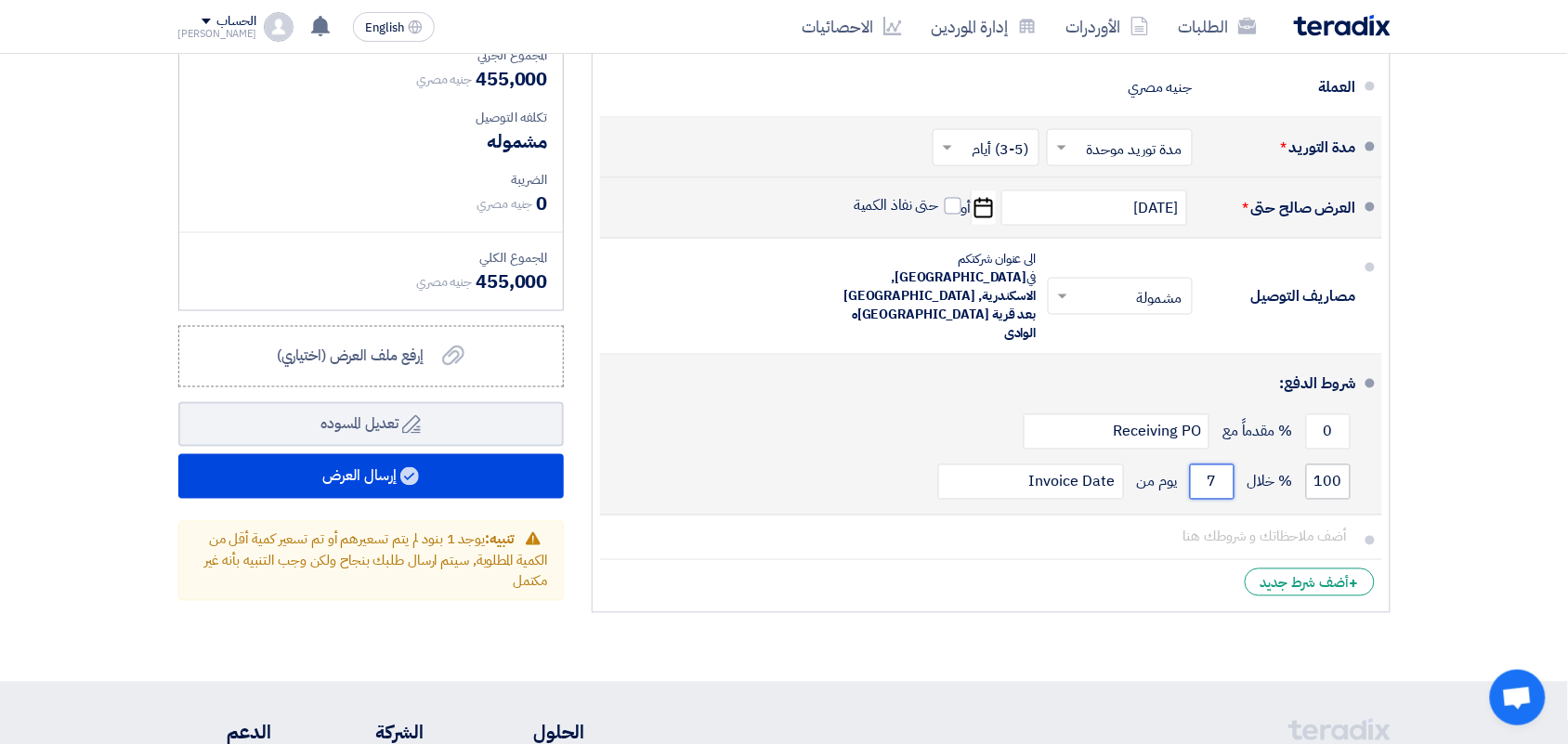
type input "7"
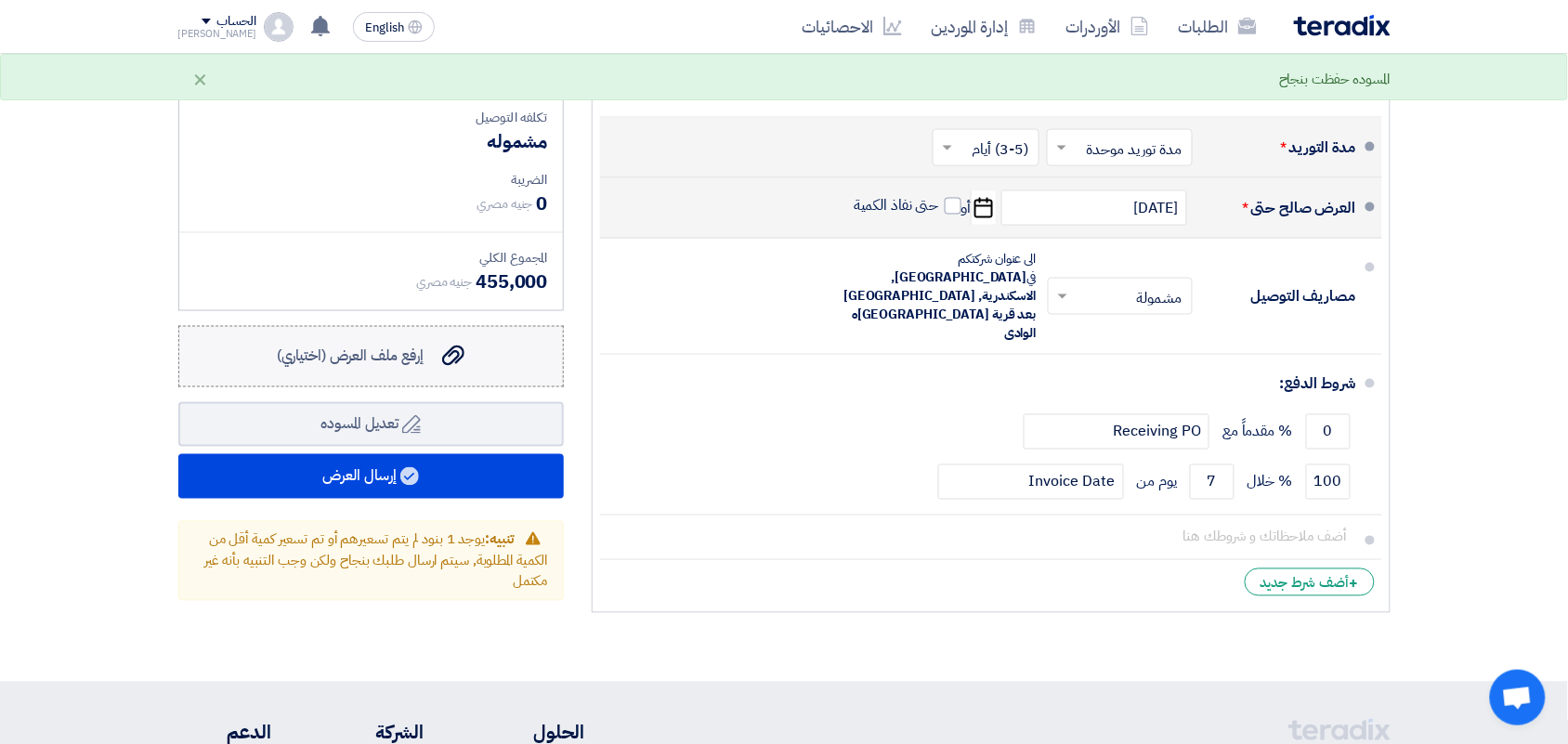
click at [420, 350] on span "إرفع ملف العرض (اختياري)" at bounding box center [350, 356] width 148 height 22
click at [0, 0] on input "إرفع ملف العرض (اختياري) إرفع ملف العرض (اختياري)" at bounding box center [0, 0] width 0 height 0
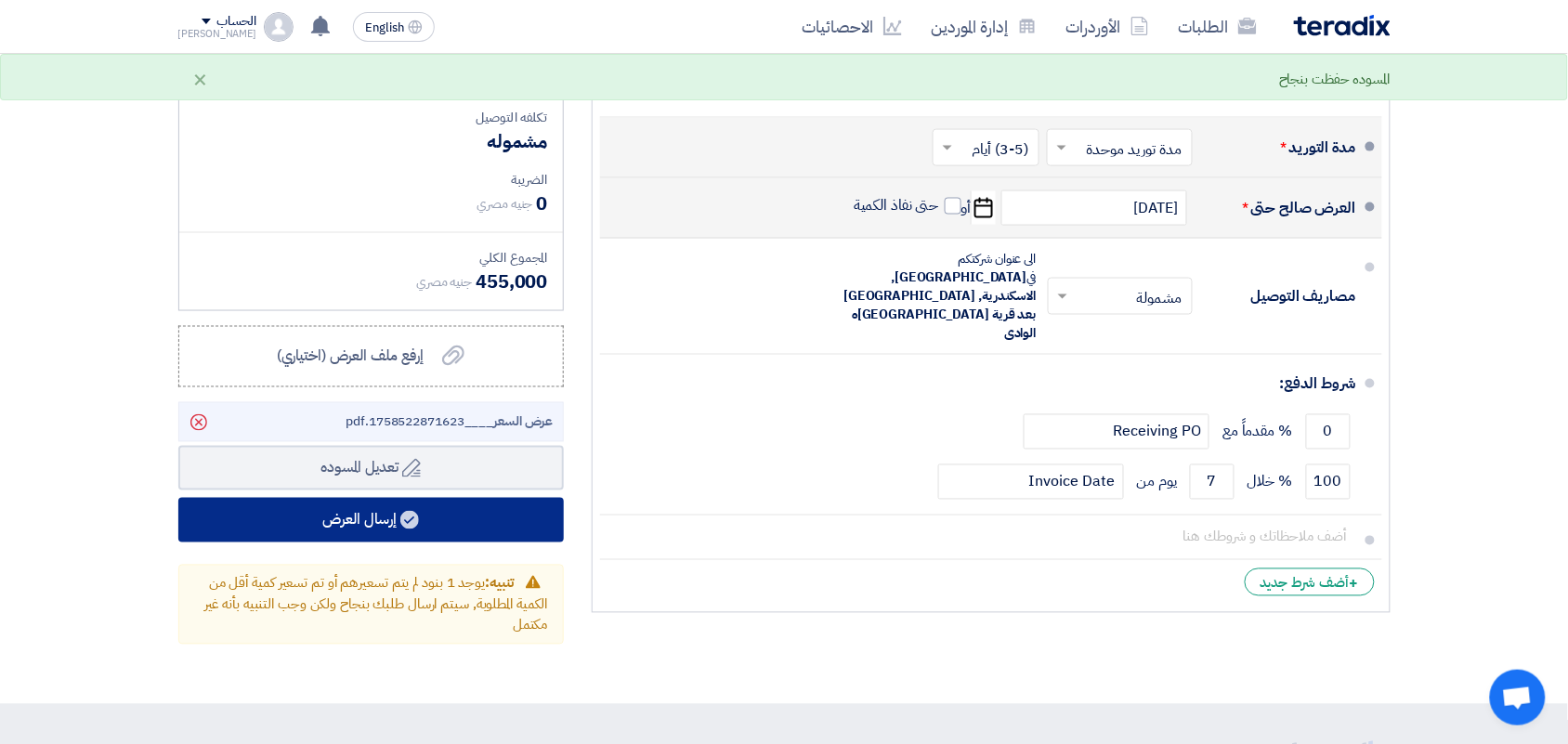
click at [373, 524] on button "إرسال العرض" at bounding box center [371, 520] width 385 height 45
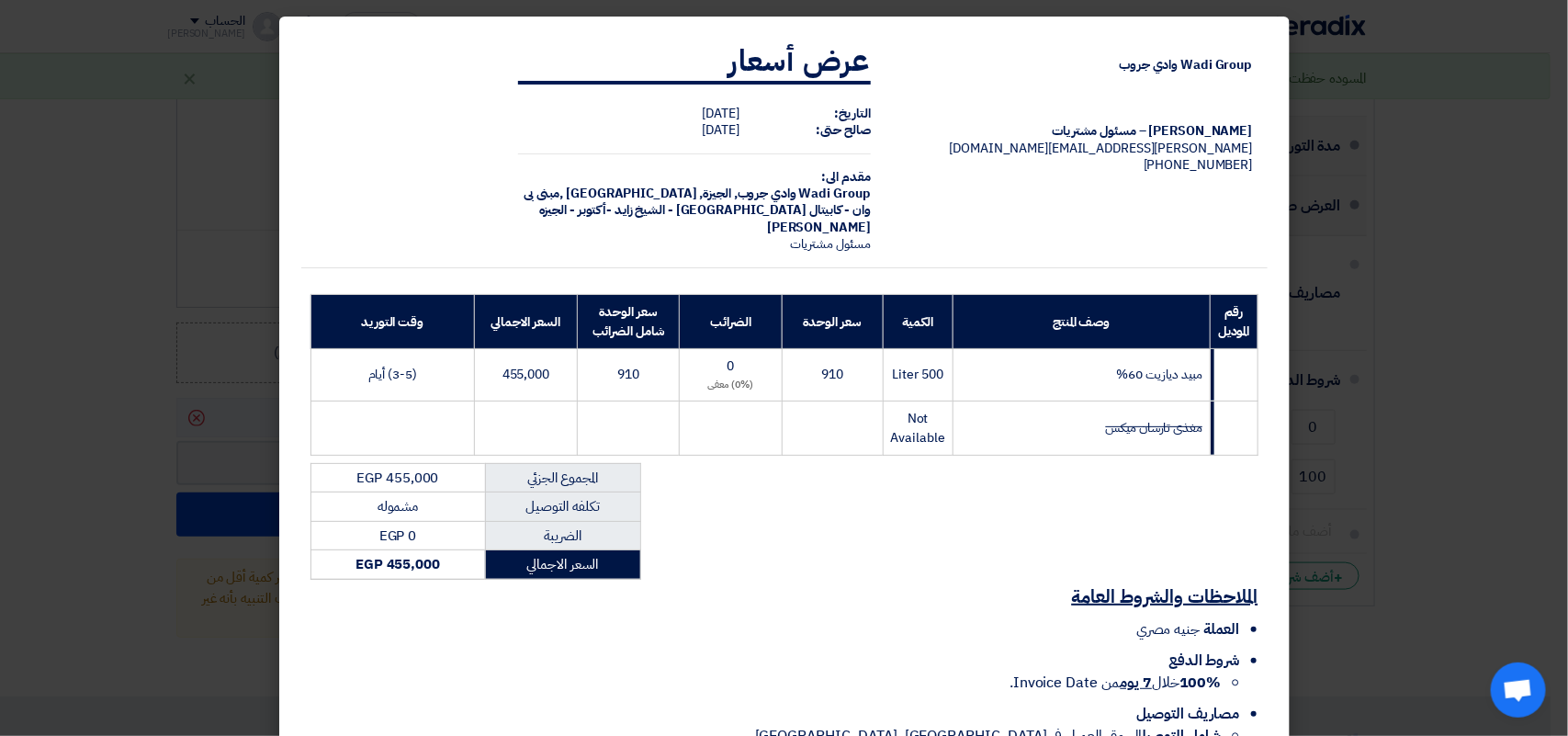
scroll to position [194, 0]
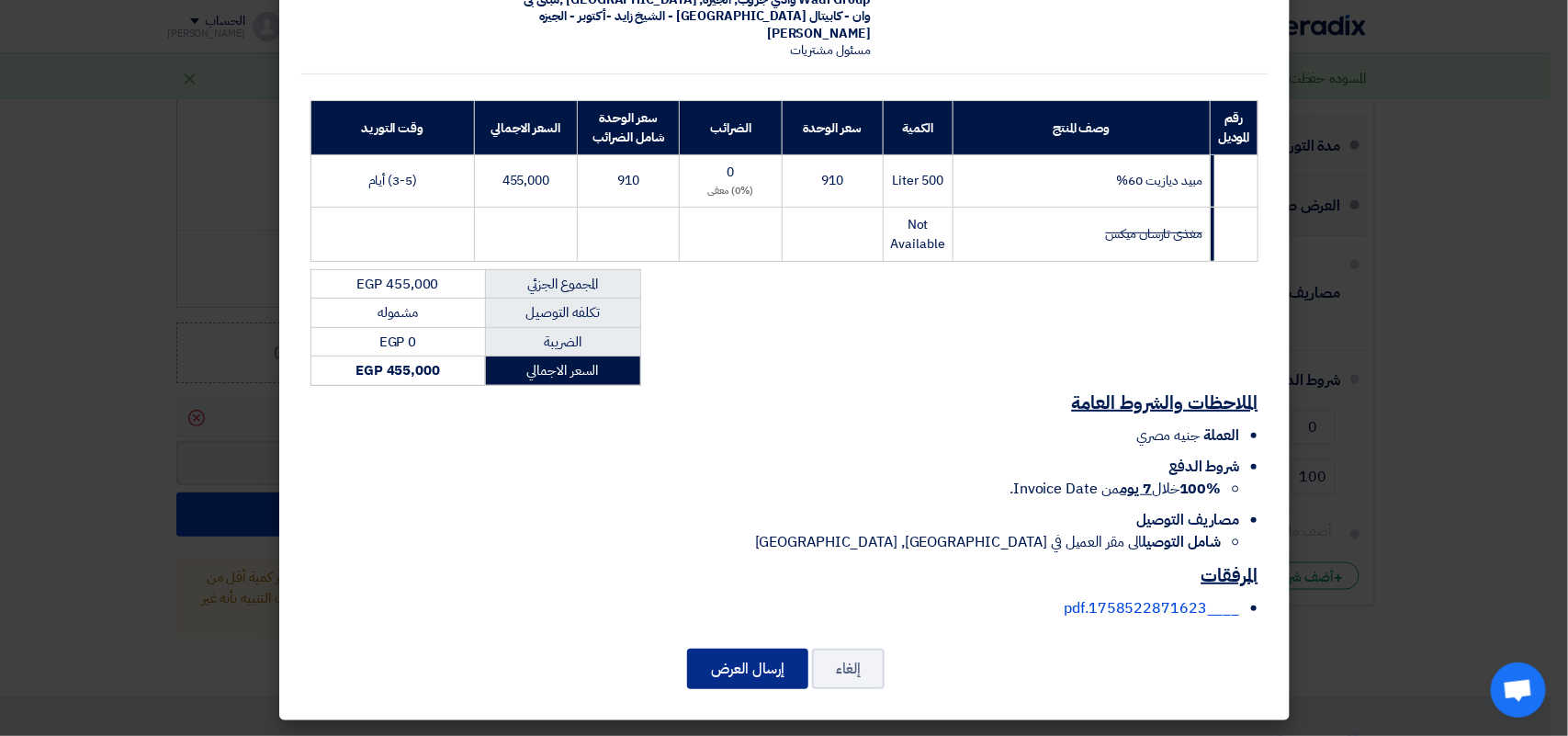
click at [740, 657] on button "إرسال العرض" at bounding box center [747, 669] width 121 height 40
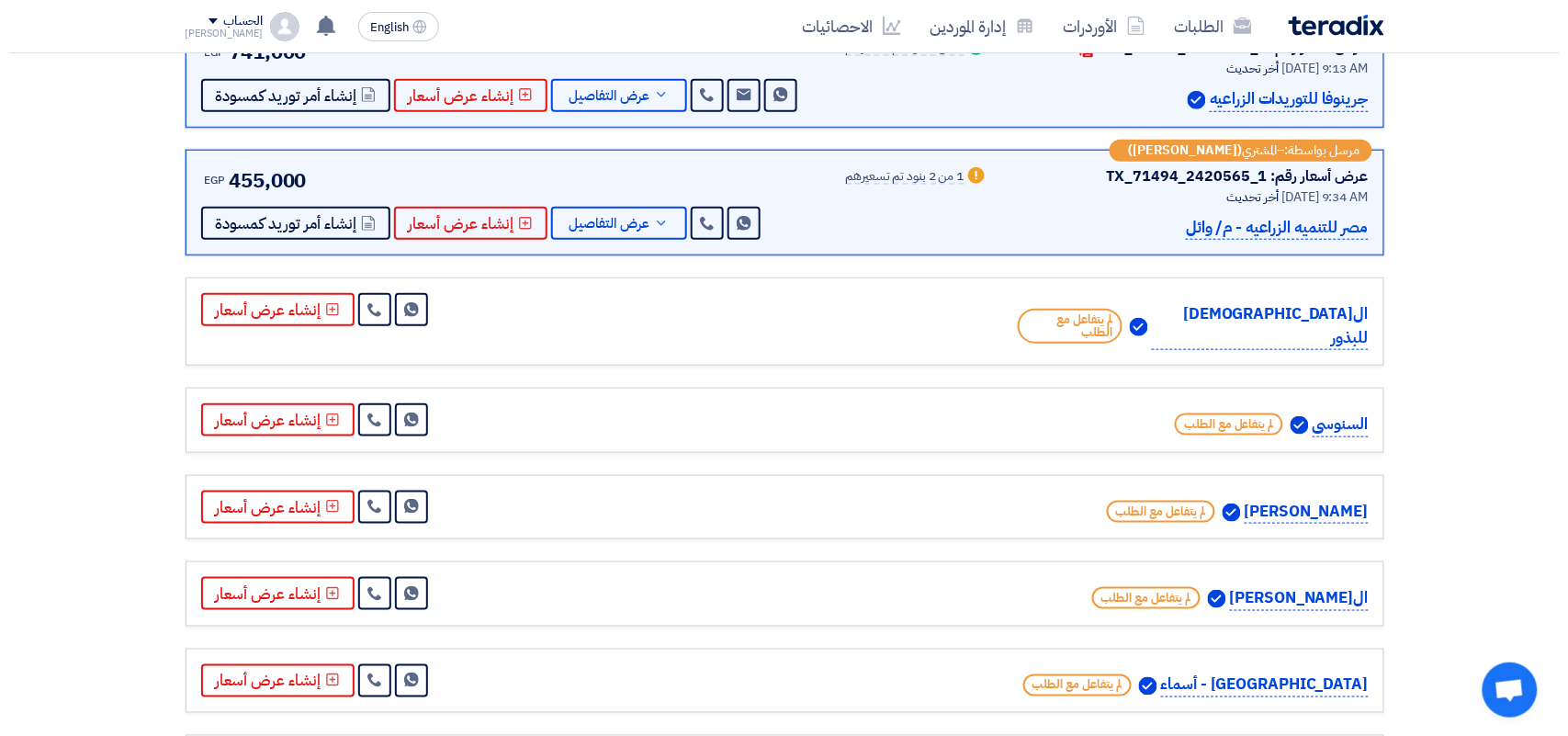
scroll to position [345, 0]
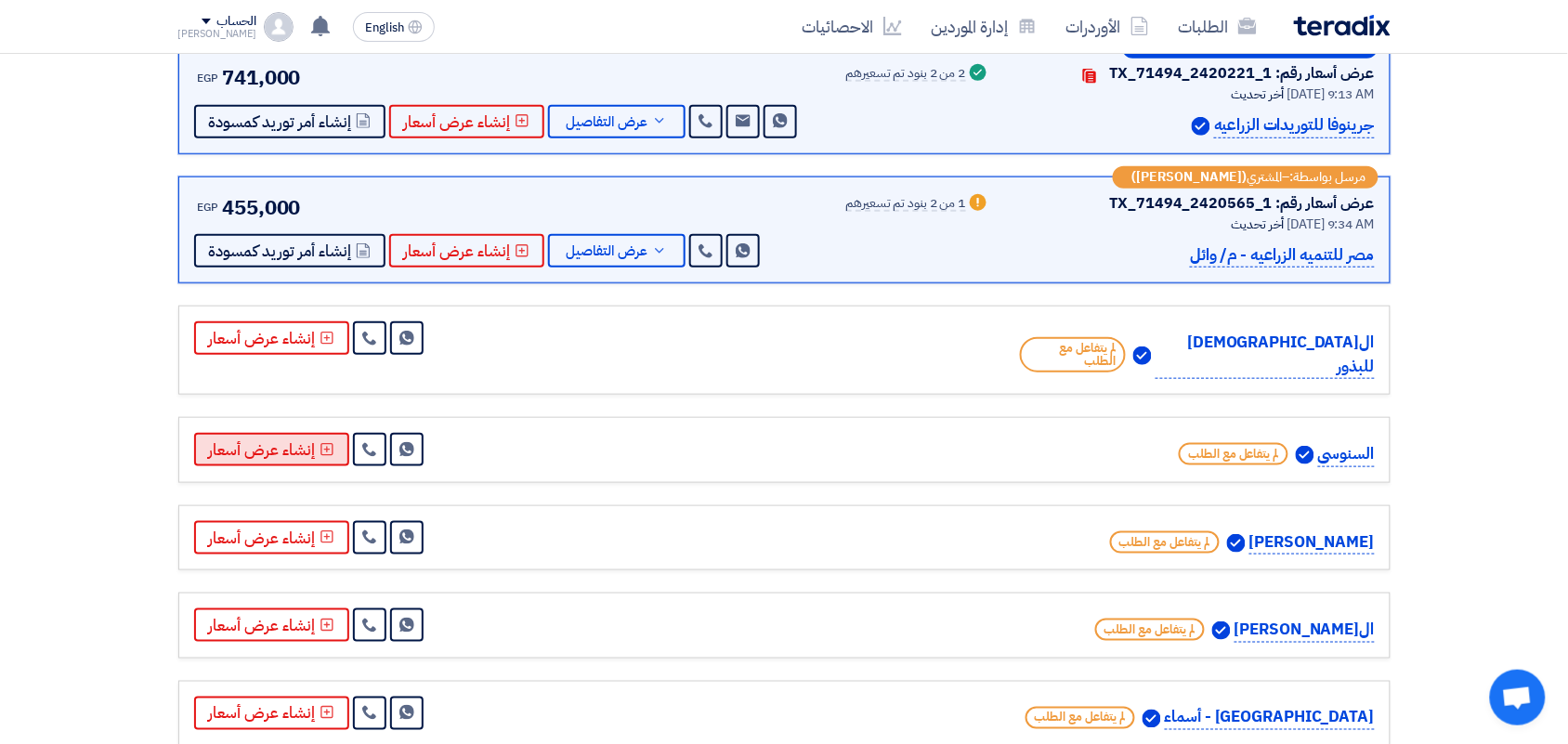
click at [299, 432] on button "إنشاء عرض أسعار" at bounding box center [272, 449] width 155 height 34
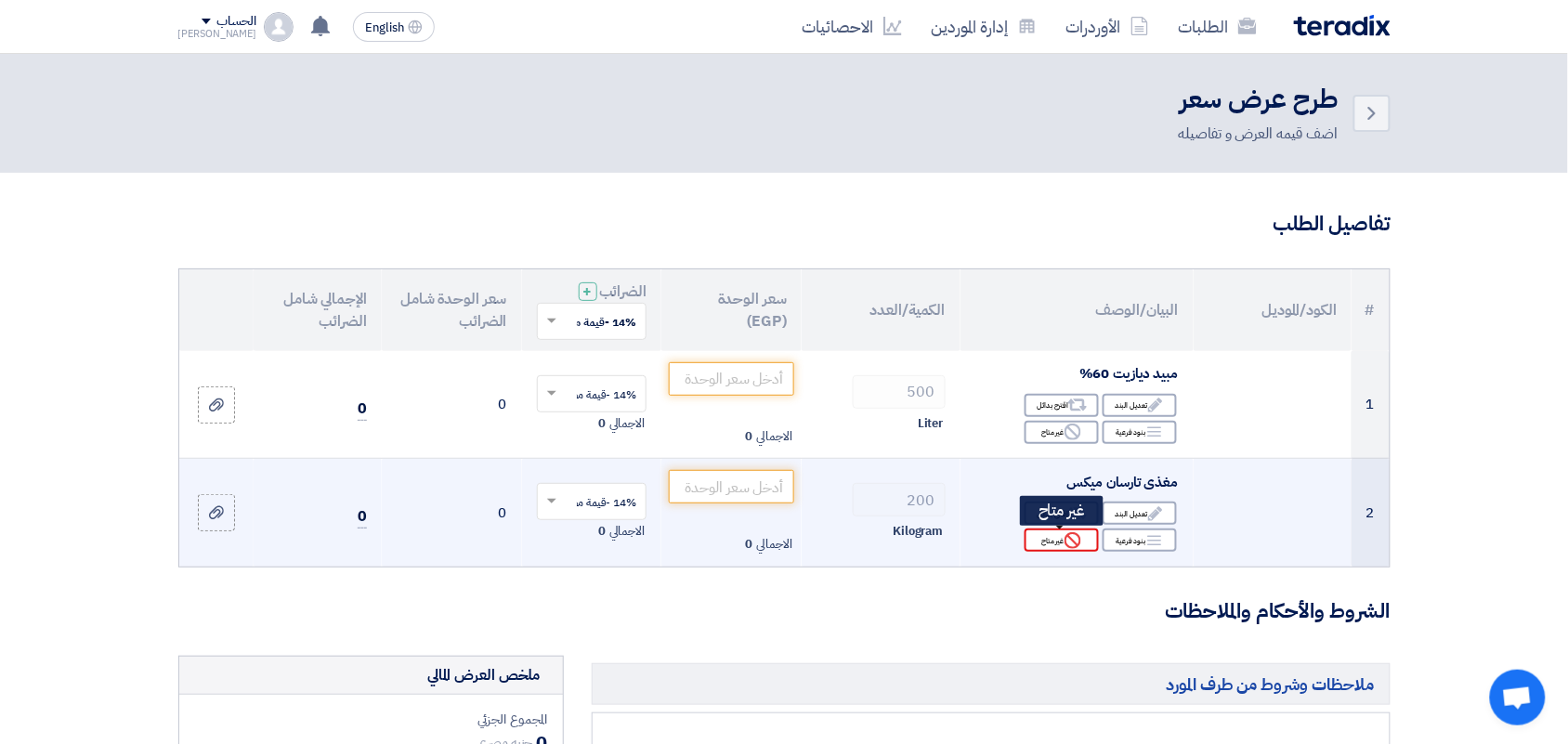
click at [1076, 540] on icon "Reject" at bounding box center [1072, 540] width 16 height 16
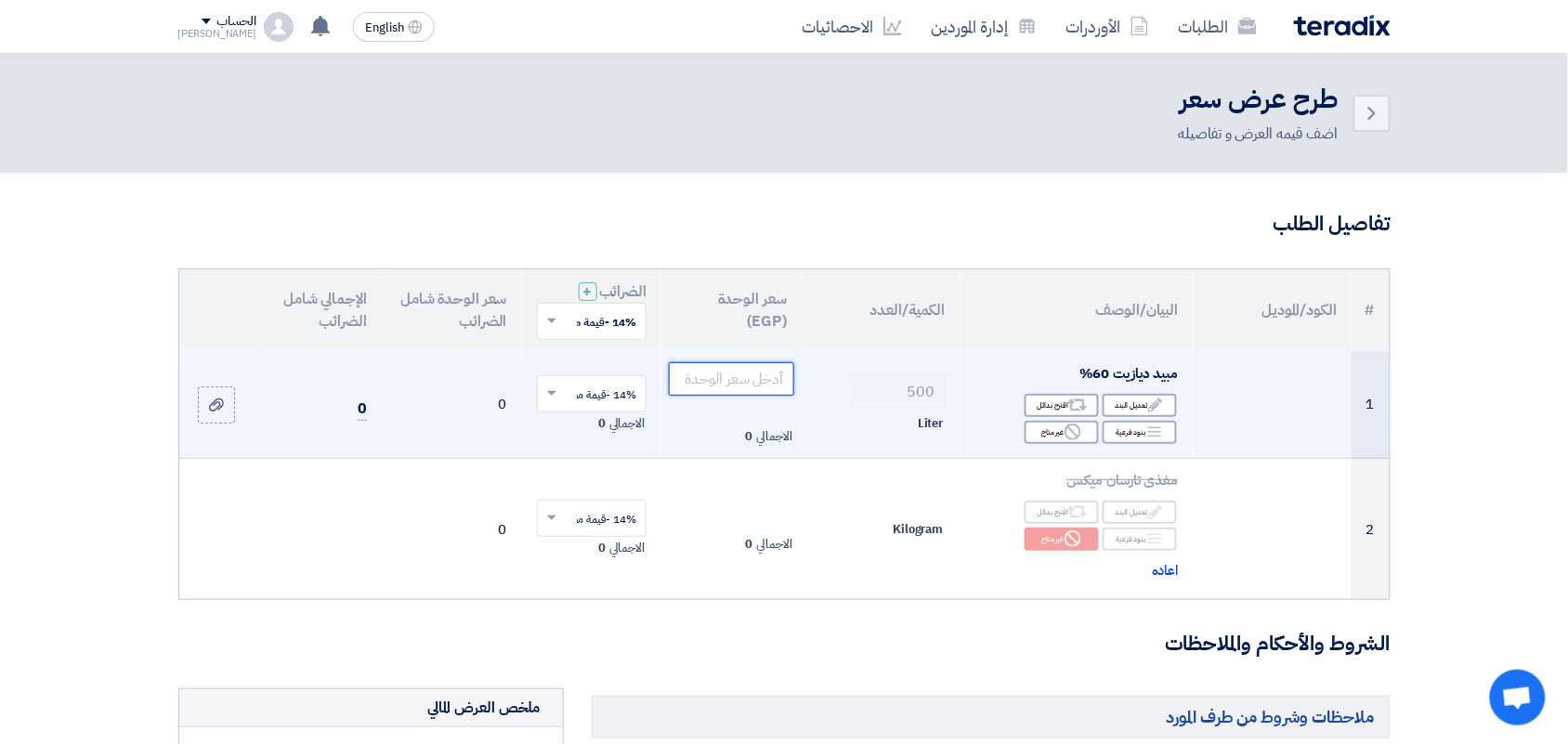
click at [737, 379] on input "number" at bounding box center [732, 378] width 126 height 34
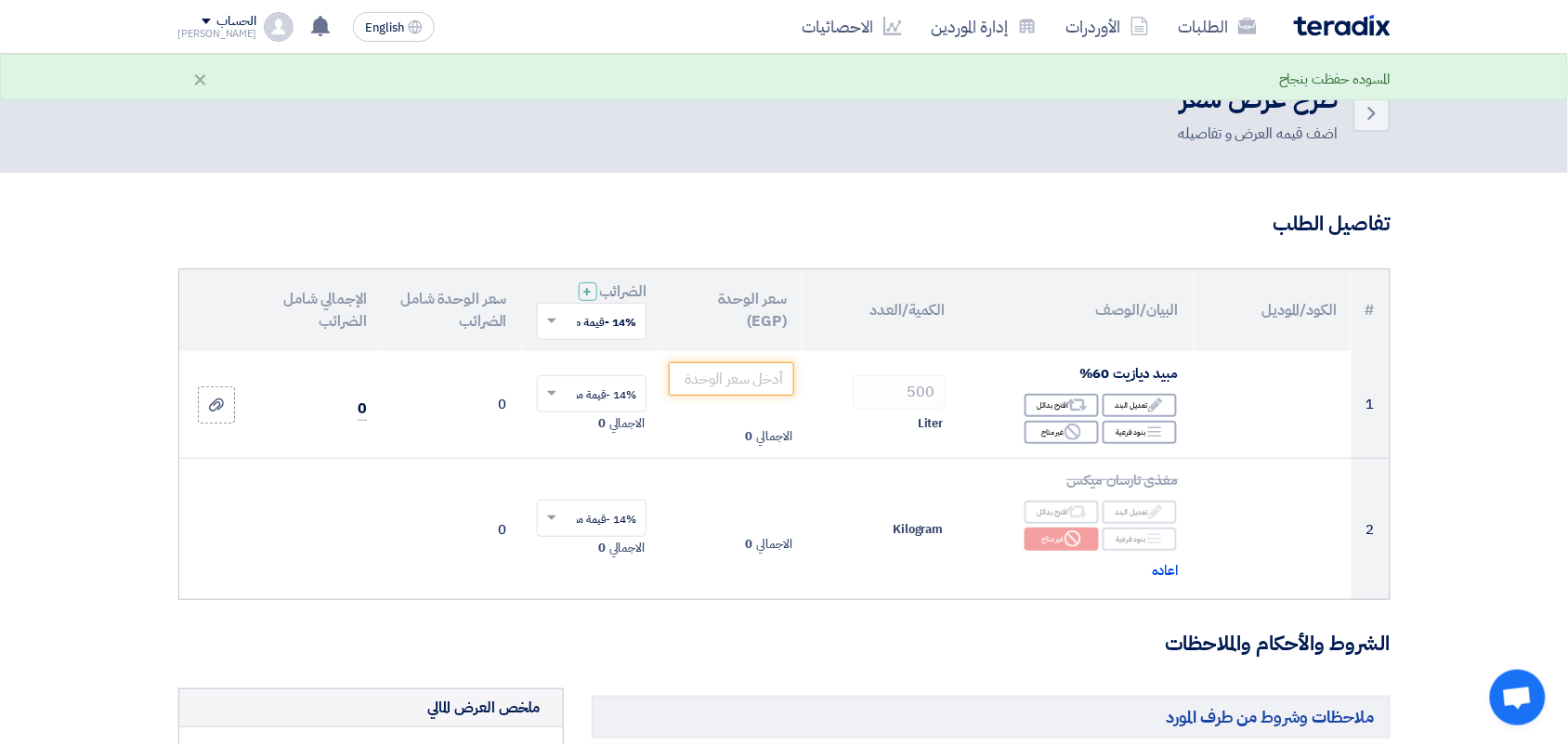
click at [564, 322] on div at bounding box center [592, 321] width 108 height 31
click at [581, 383] on div "0% -معفى" at bounding box center [592, 389] width 108 height 33
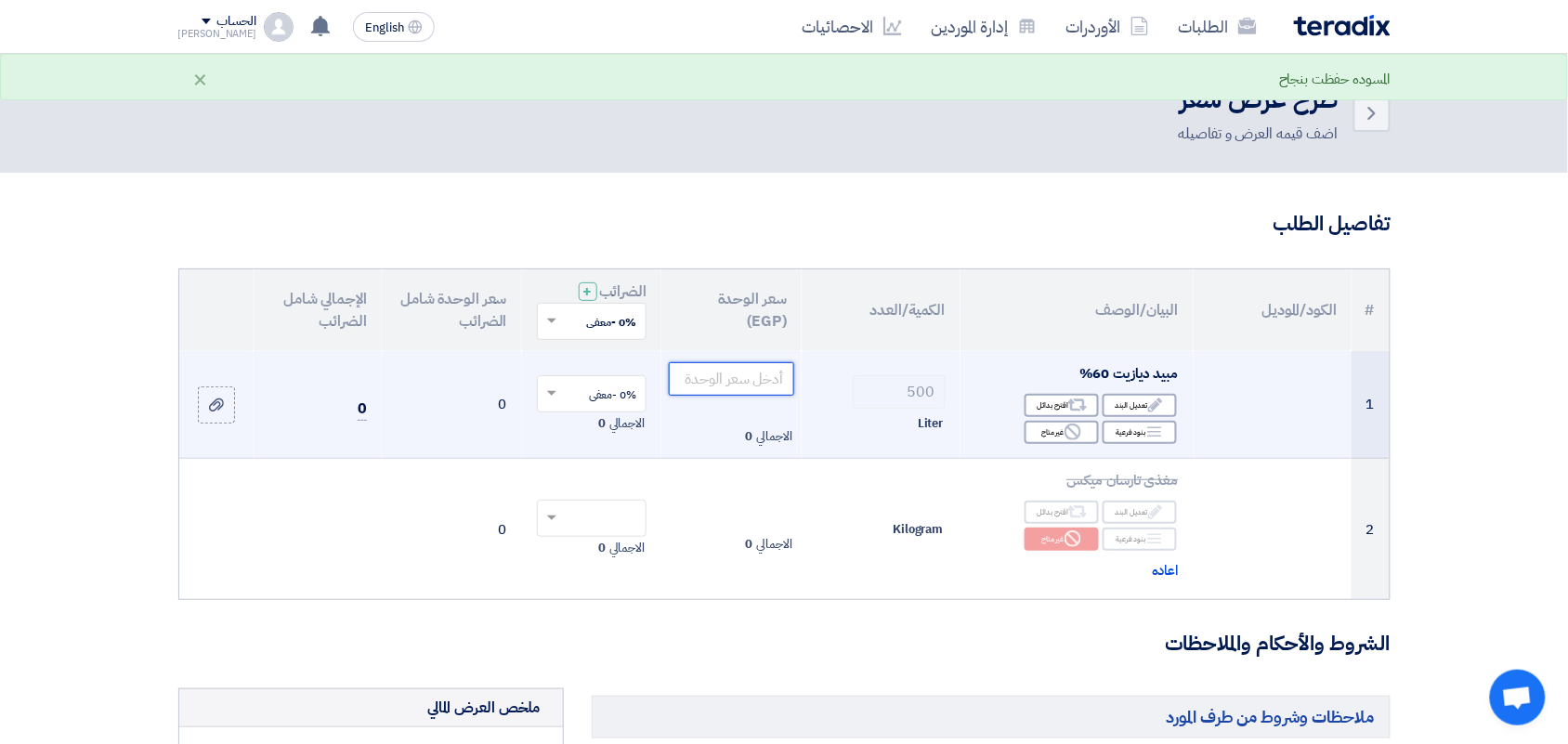
click at [737, 376] on input "number" at bounding box center [732, 378] width 126 height 34
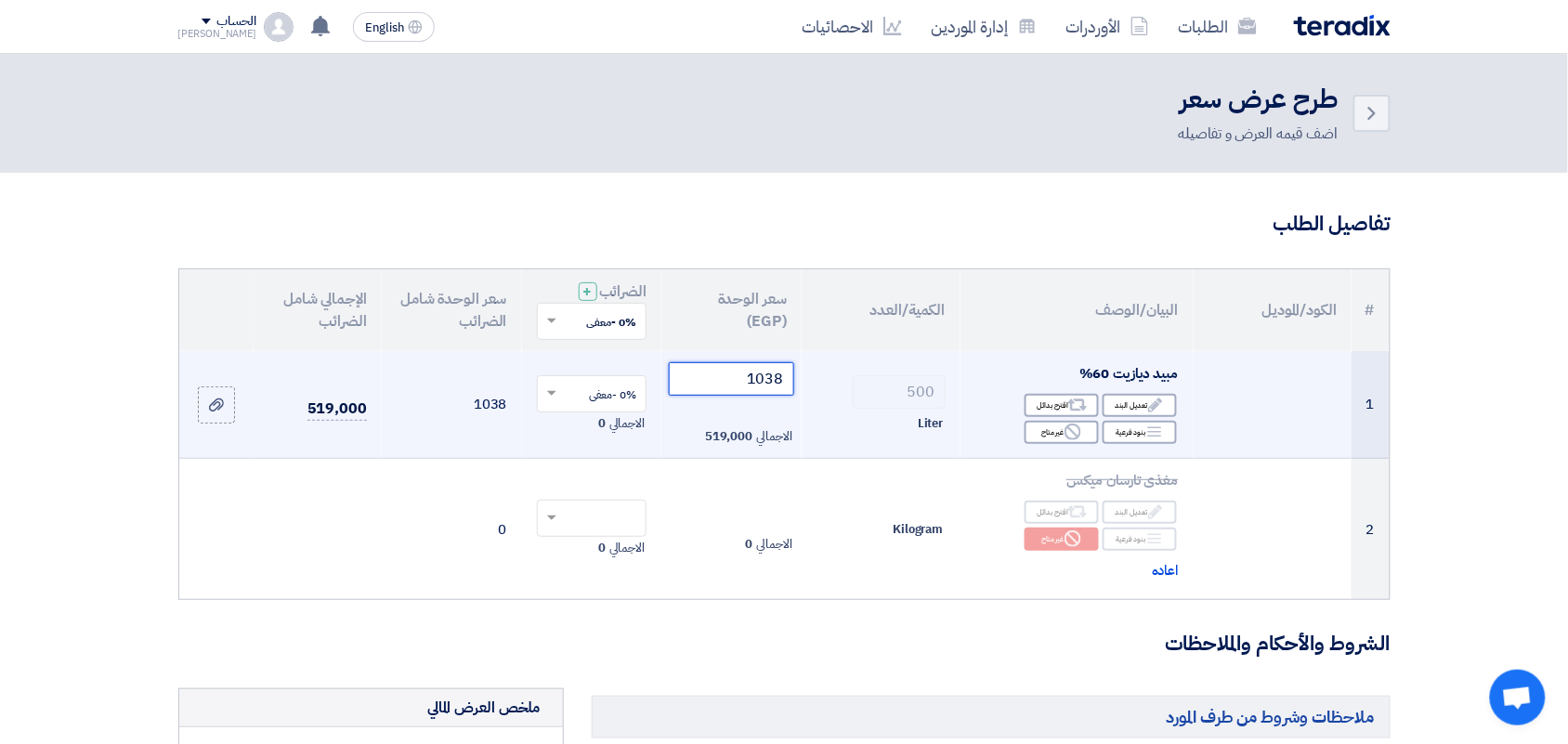
type input "1038"
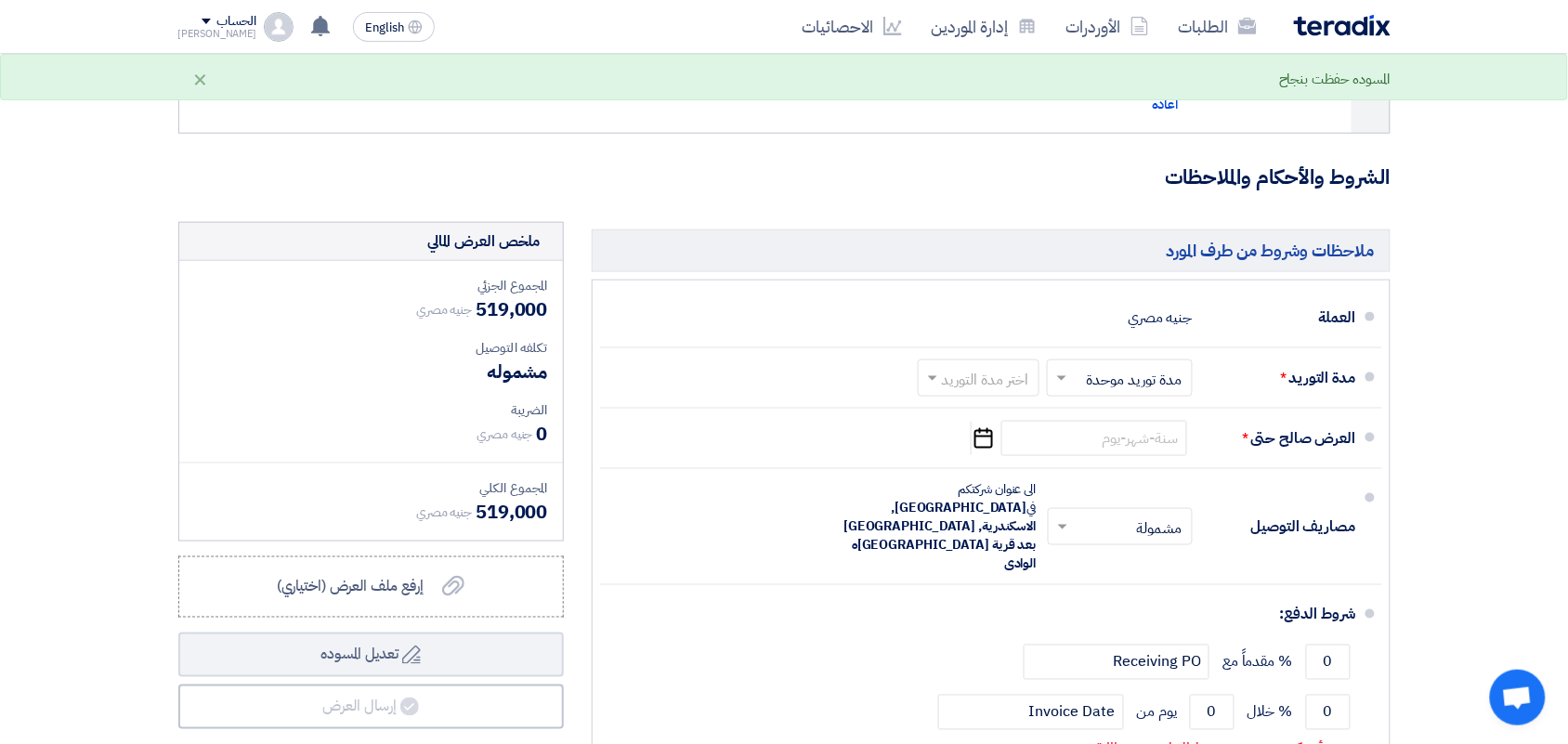
scroll to position [464, 0]
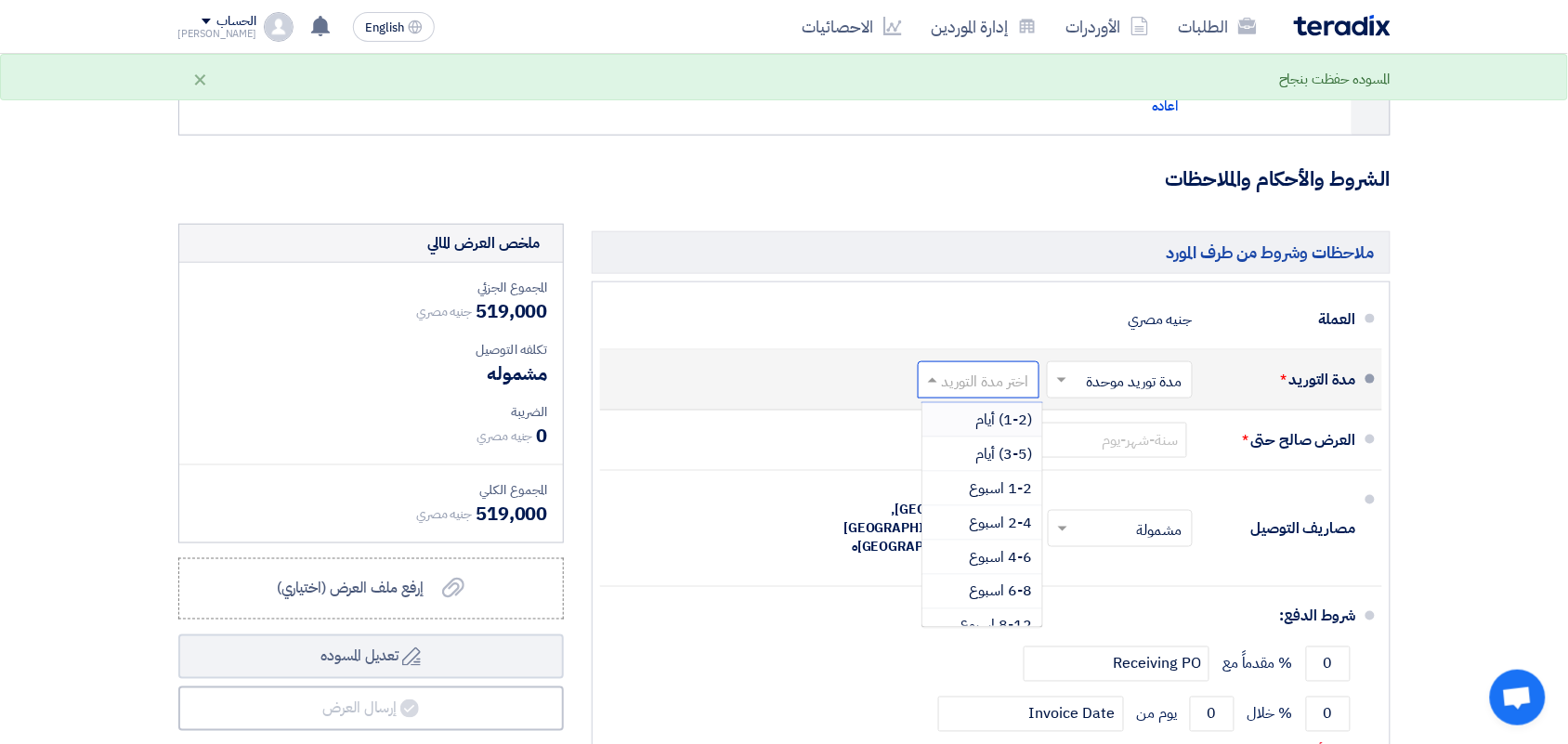
click at [966, 372] on input "text" at bounding box center [975, 381] width 112 height 27
click at [977, 452] on span "(3-5) أيام" at bounding box center [1005, 454] width 57 height 22
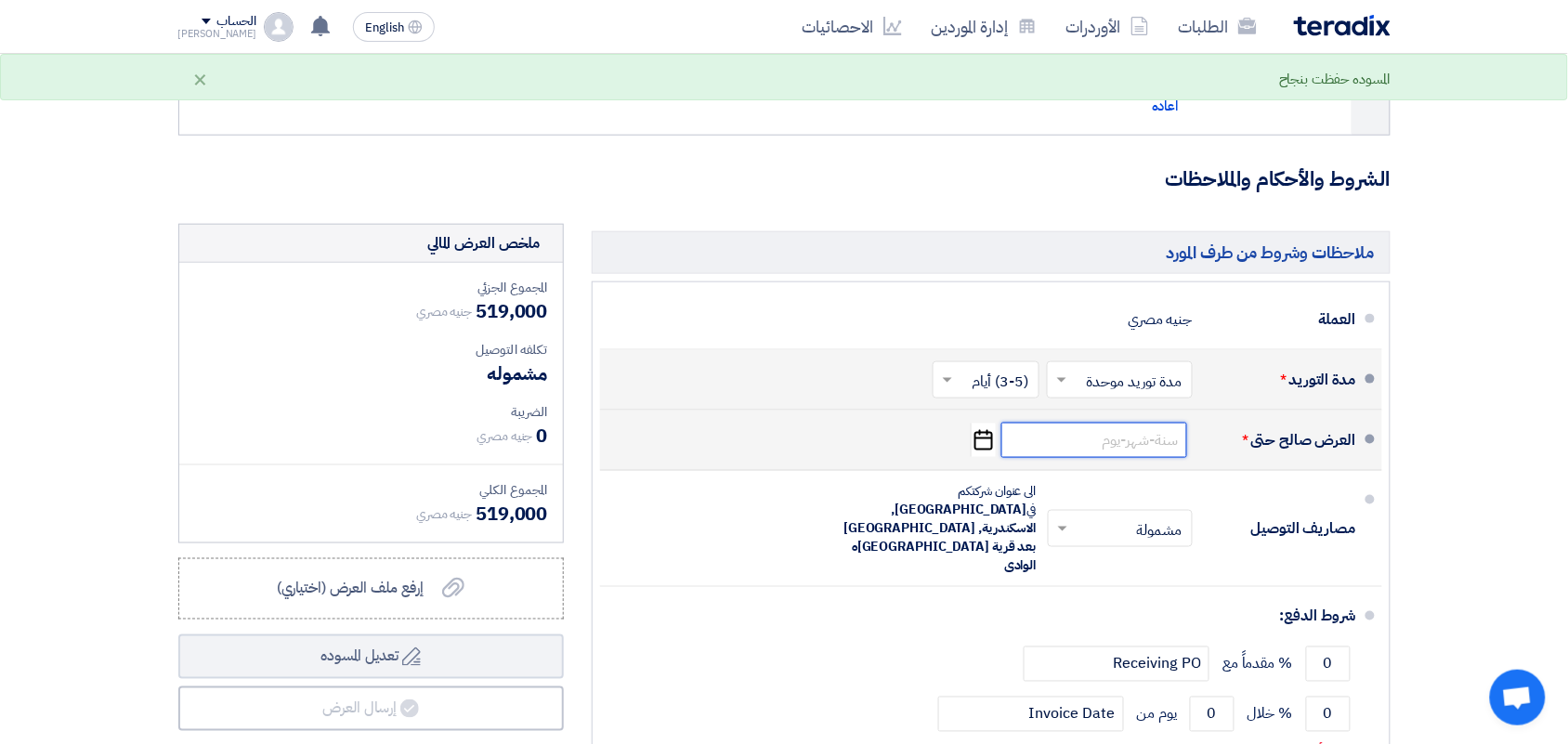
click at [1002, 443] on input at bounding box center [1095, 440] width 186 height 35
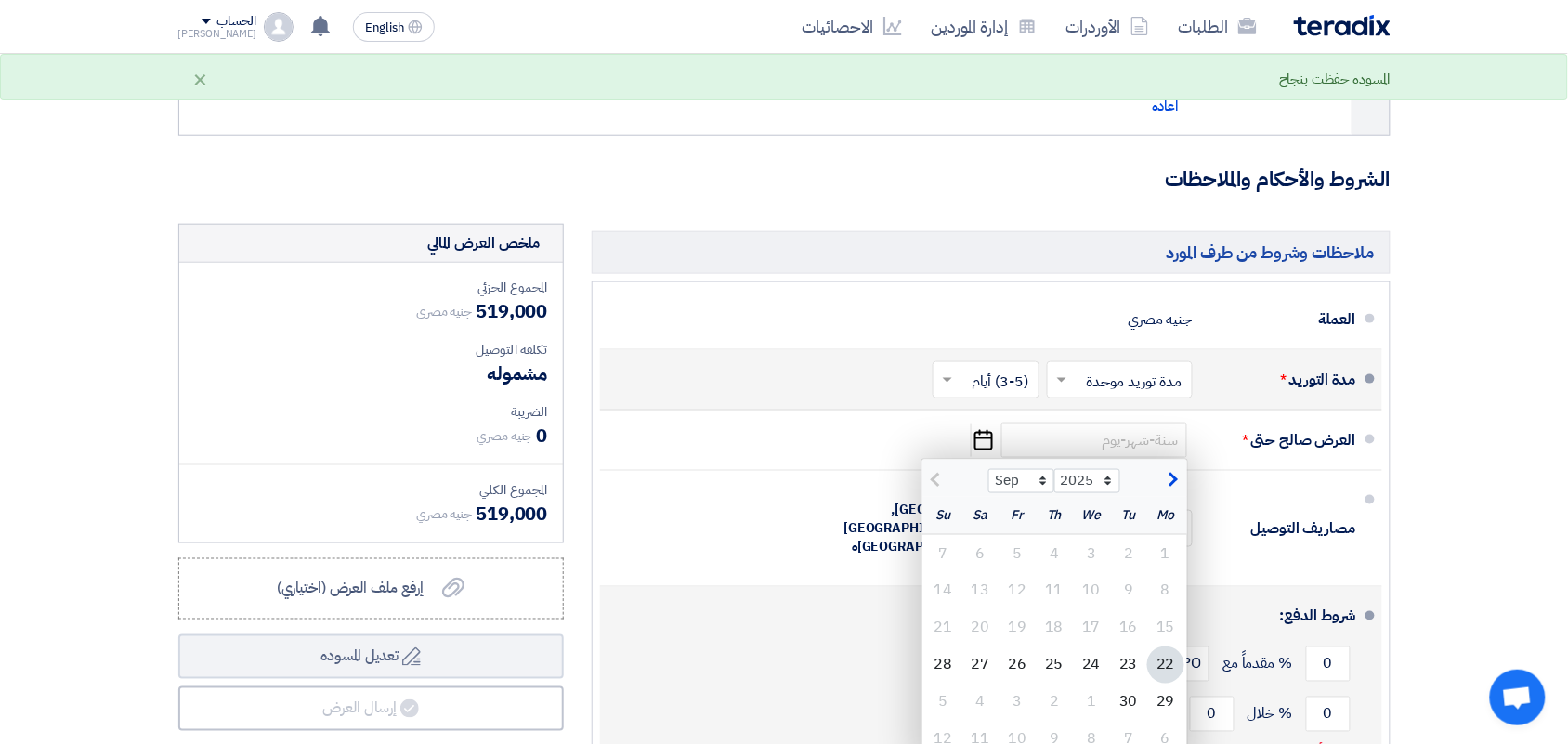
click at [1158, 661] on div "22" at bounding box center [1165, 665] width 37 height 37
type input "[DATE]"
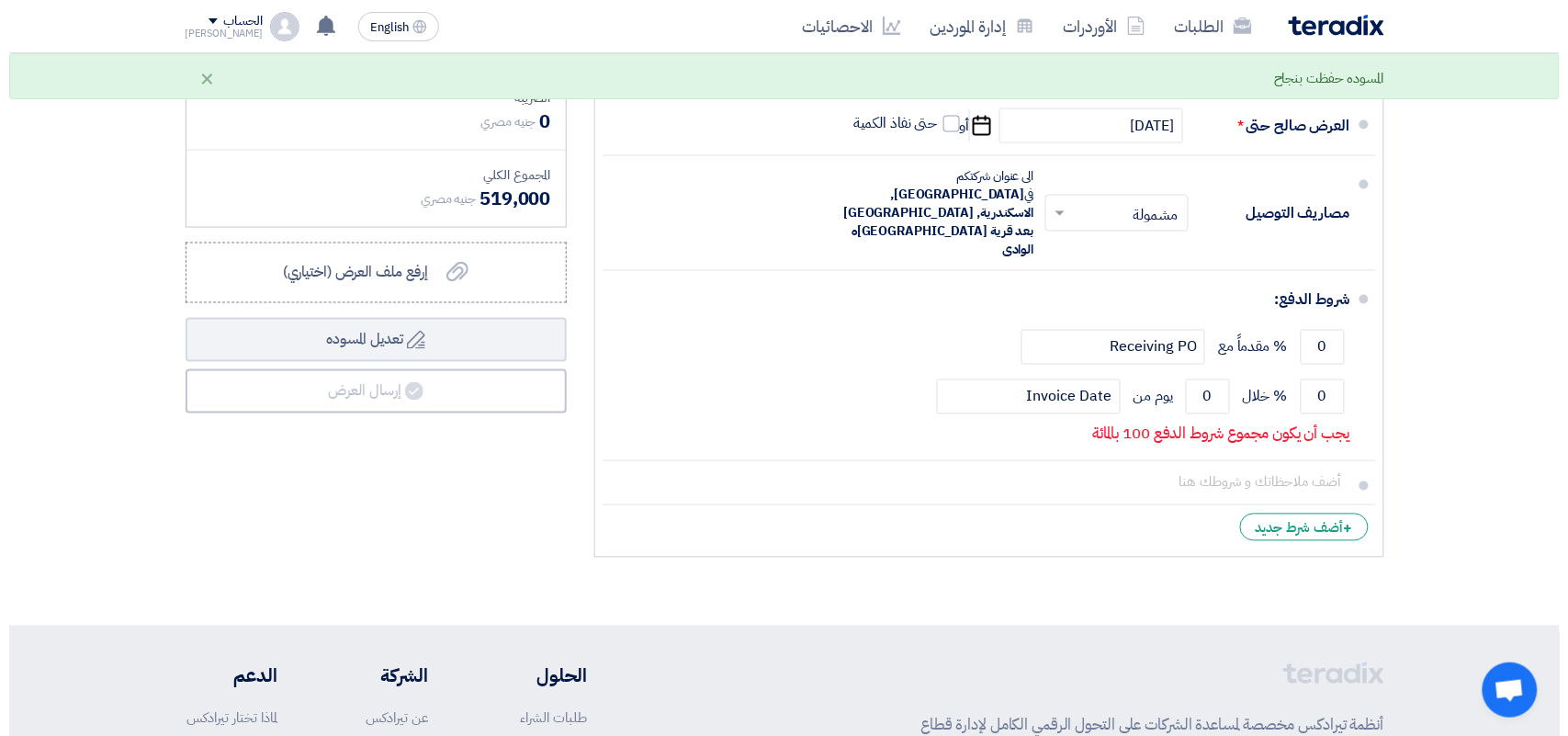
scroll to position [804, 0]
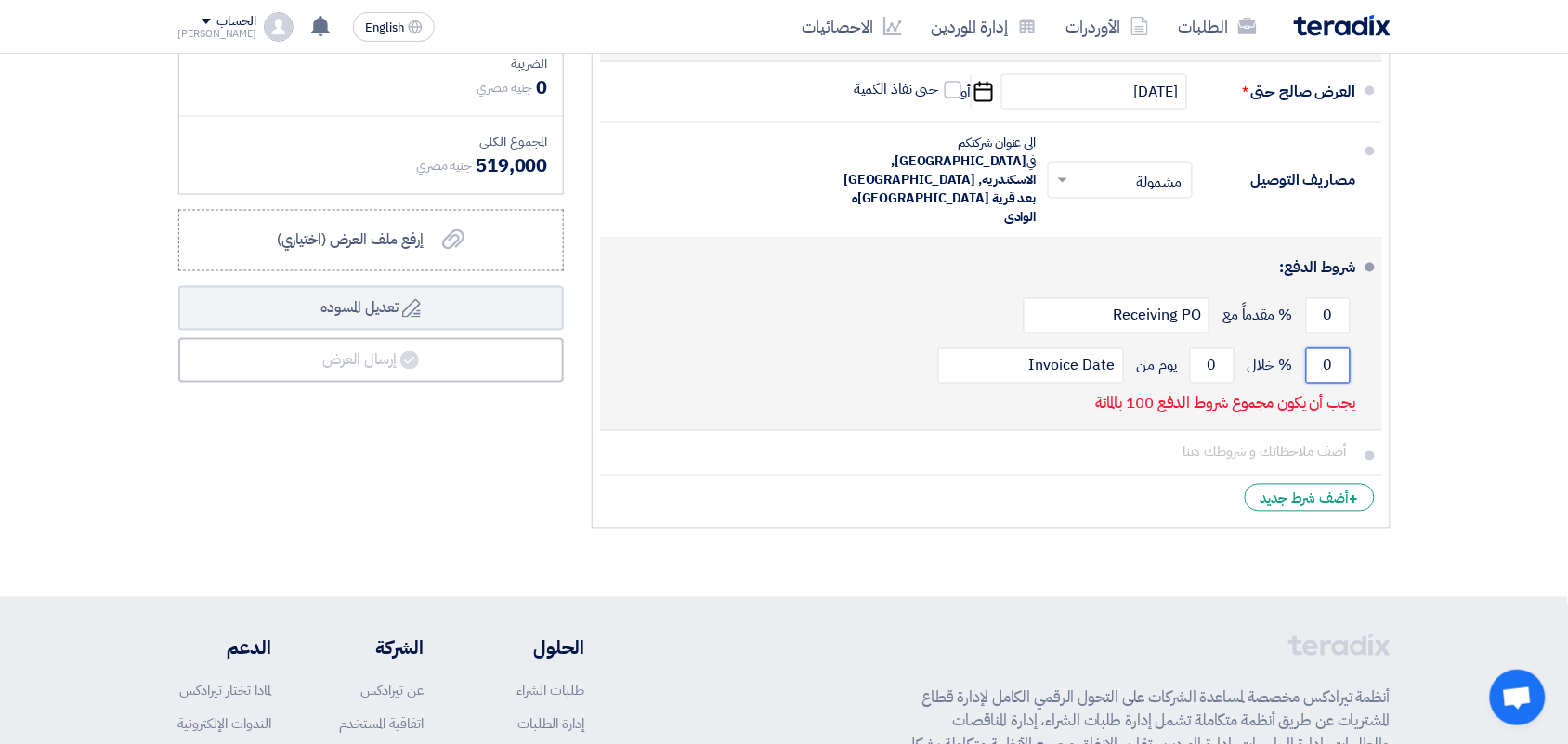
click at [1326, 348] on input "0" at bounding box center [1329, 366] width 45 height 35
click at [1326, 348] on input "1000" at bounding box center [1329, 366] width 45 height 35
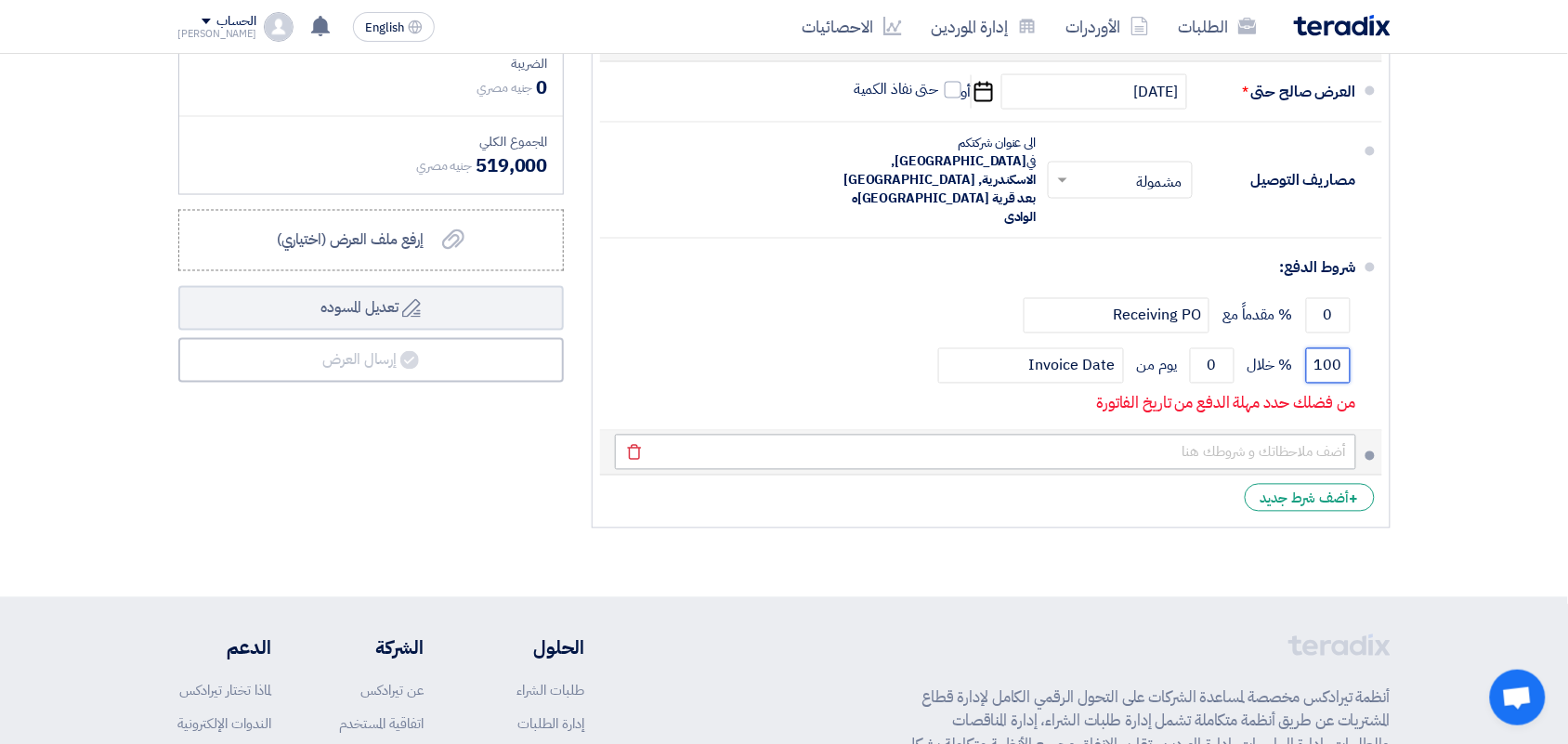
type input "100"
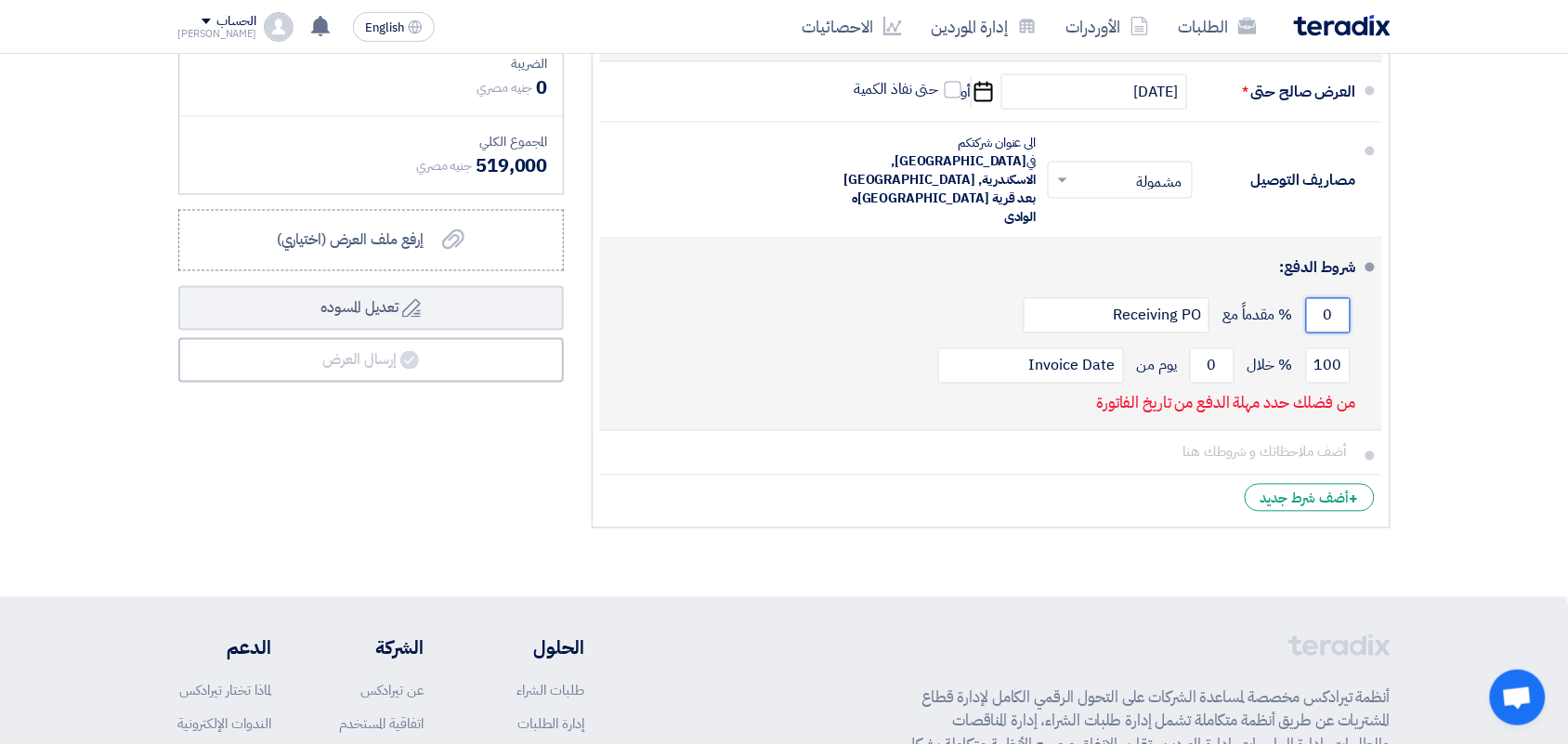
click at [1310, 298] on input "0" at bounding box center [1329, 315] width 45 height 35
click at [1216, 348] on input "0" at bounding box center [1213, 366] width 45 height 35
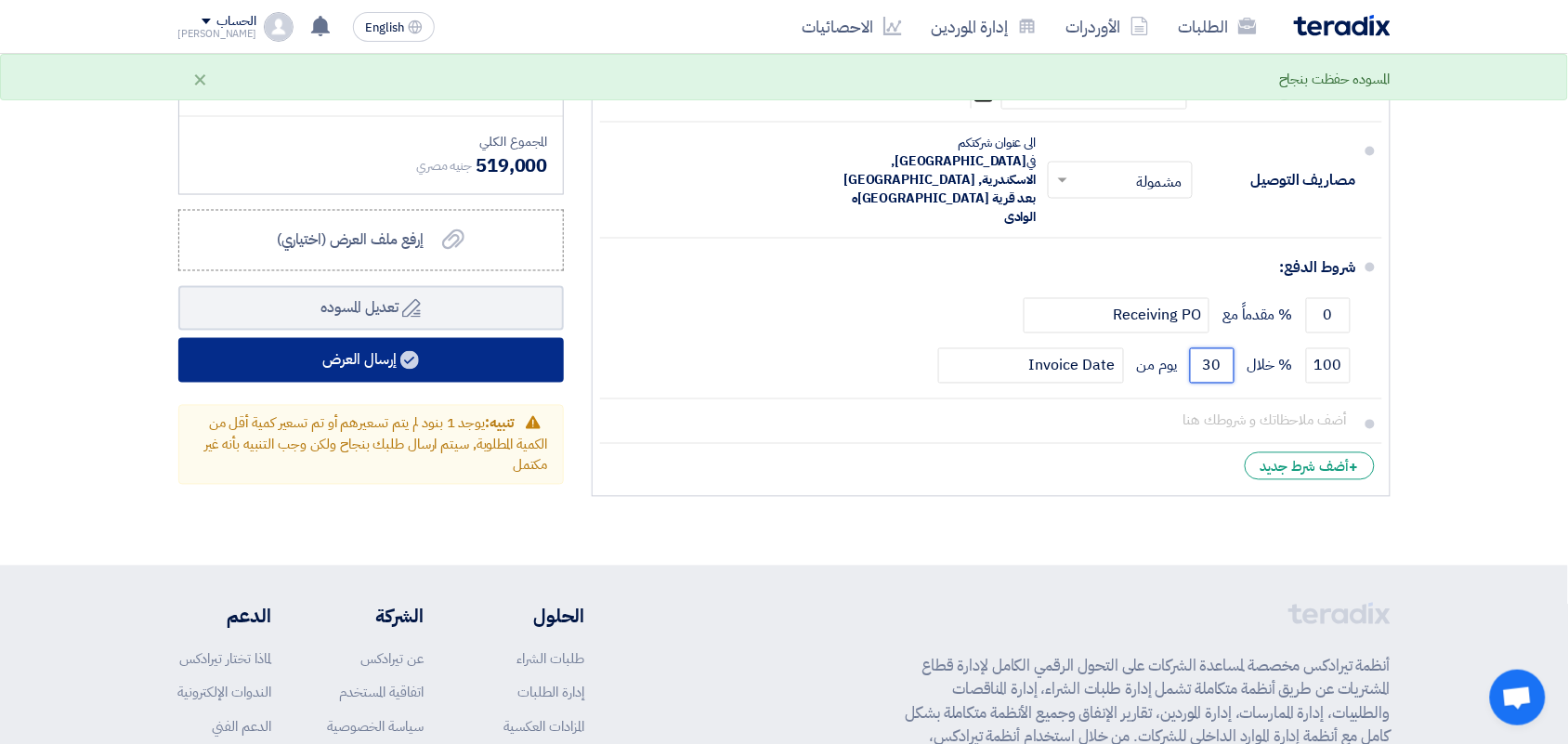
type input "30"
click at [351, 351] on button "إرسال العرض" at bounding box center [371, 360] width 385 height 45
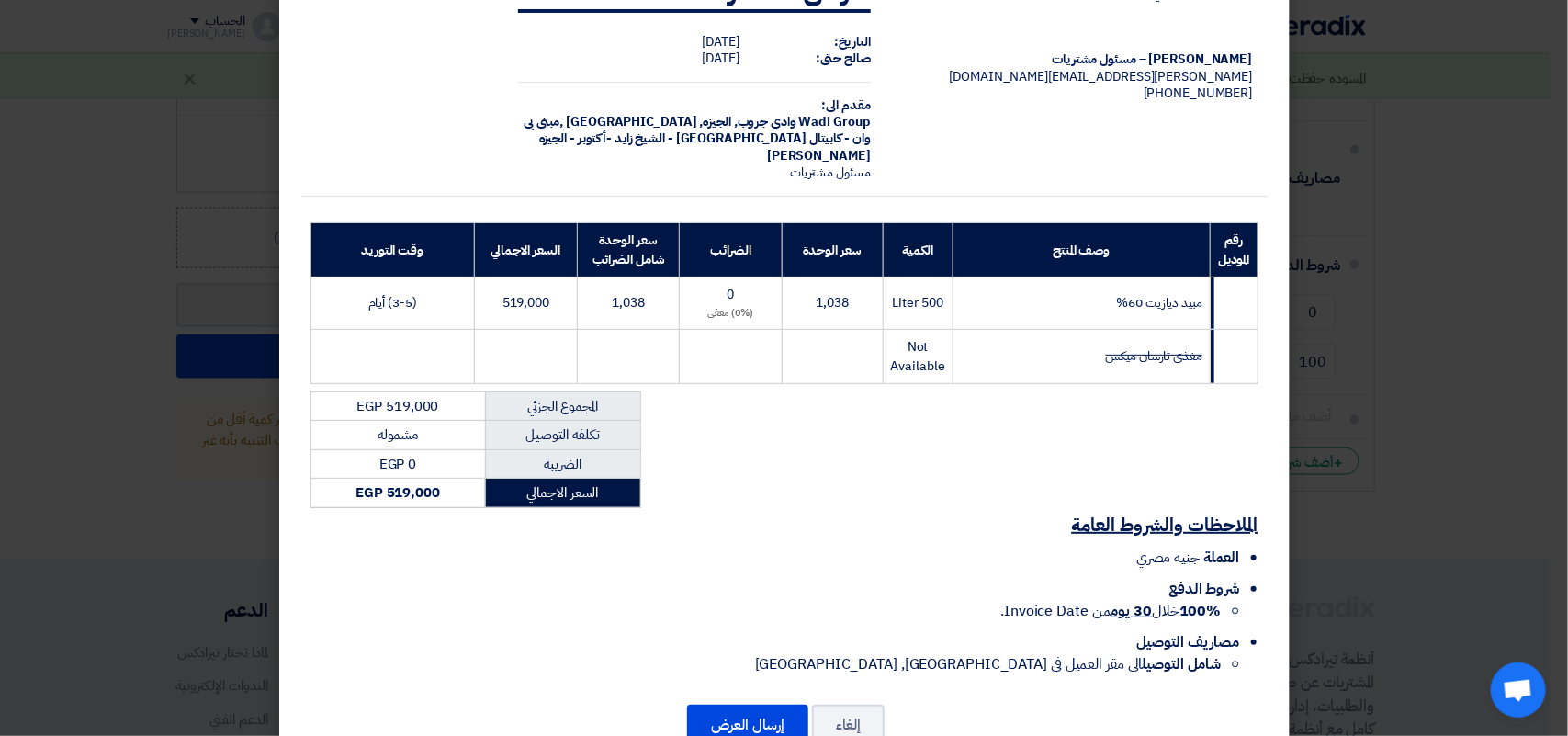
scroll to position [128, 0]
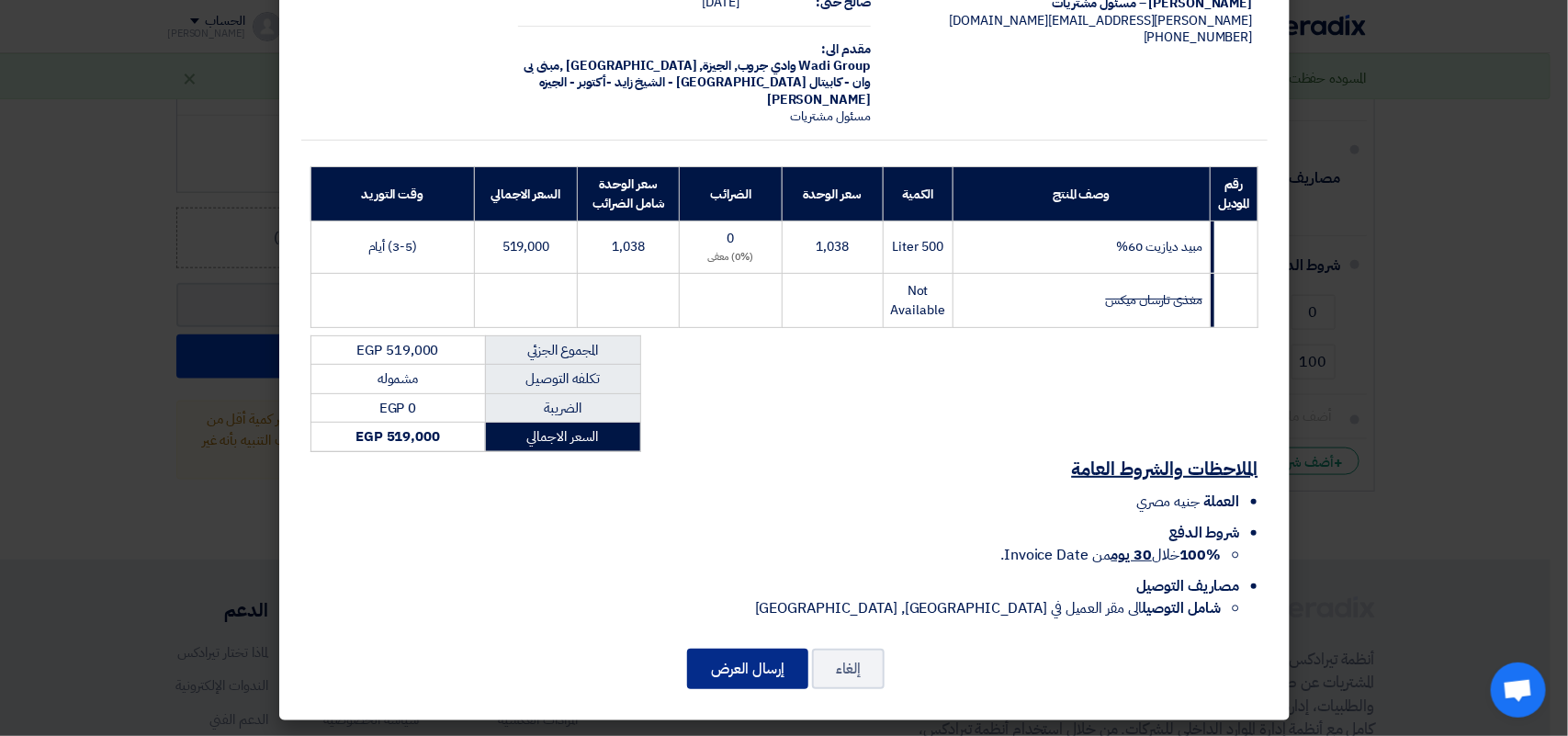
click at [767, 677] on button "إرسال العرض" at bounding box center [747, 669] width 121 height 40
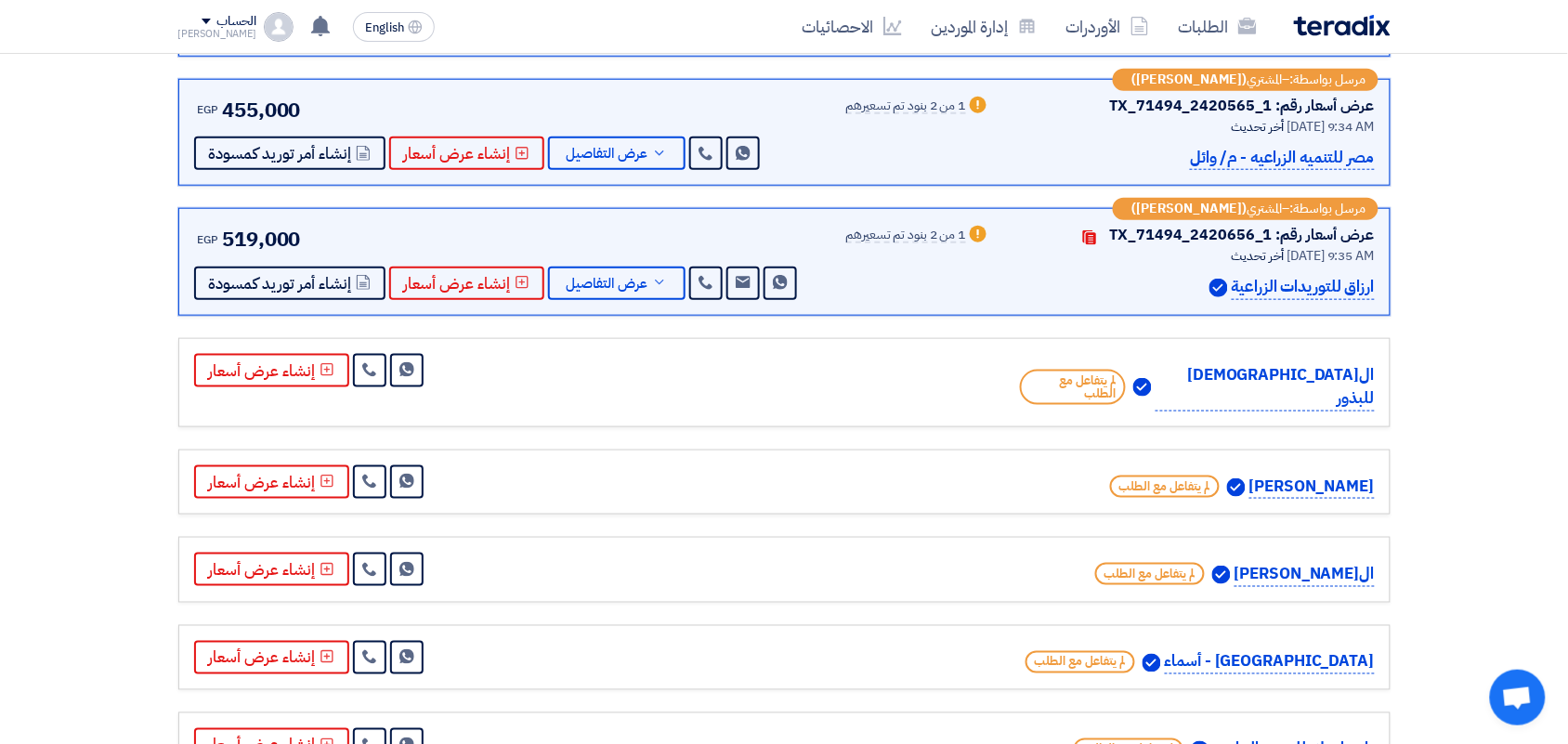
scroll to position [580, 0]
